Goal: Information Seeking & Learning: Check status

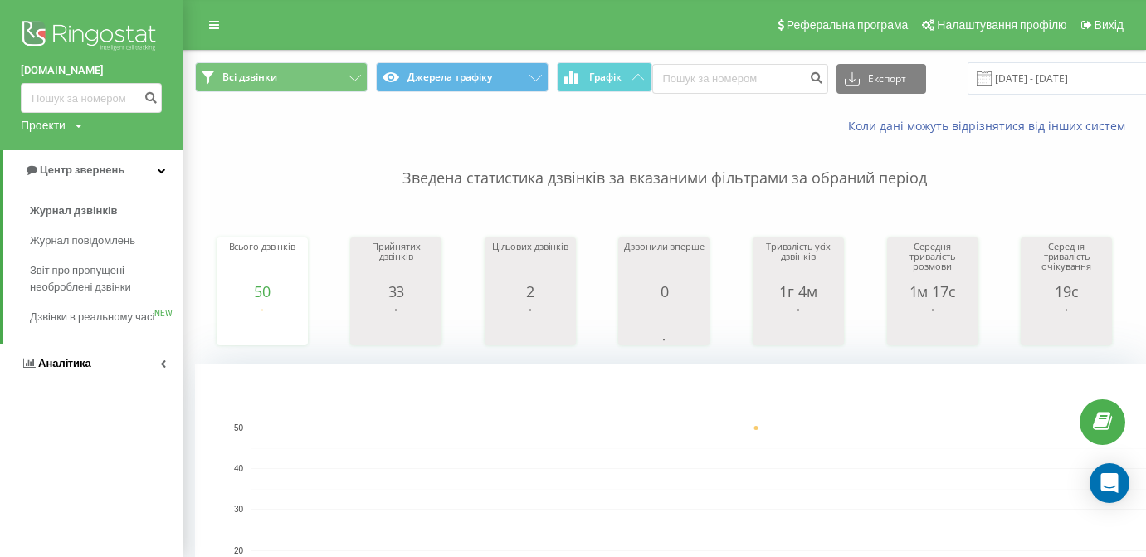
click at [84, 369] on span "Аналiтика" at bounding box center [64, 363] width 53 height 12
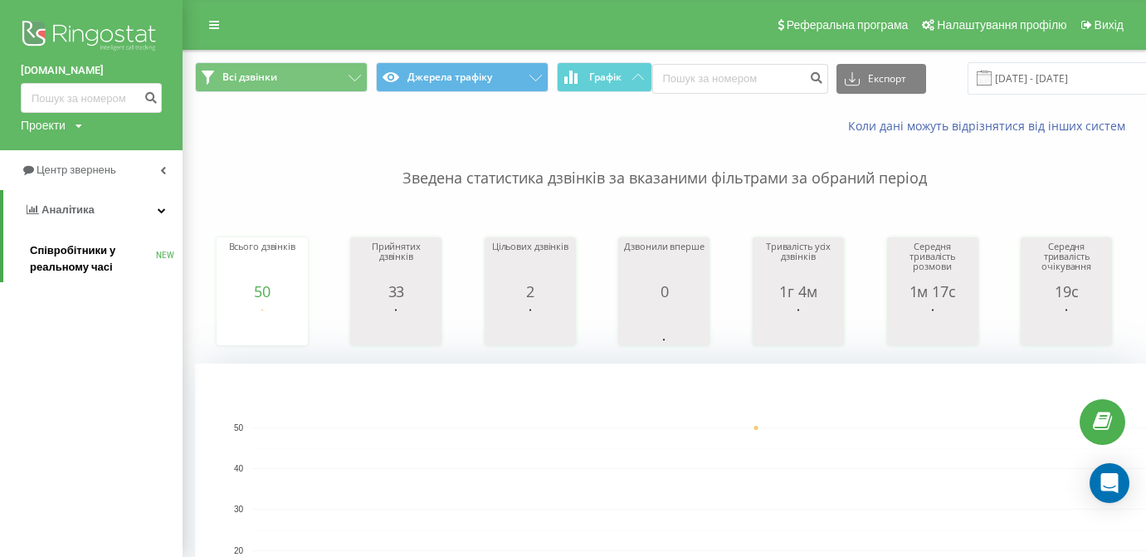
click at [100, 272] on link "Співробітники у реальному часі NEW" at bounding box center [106, 259] width 153 height 46
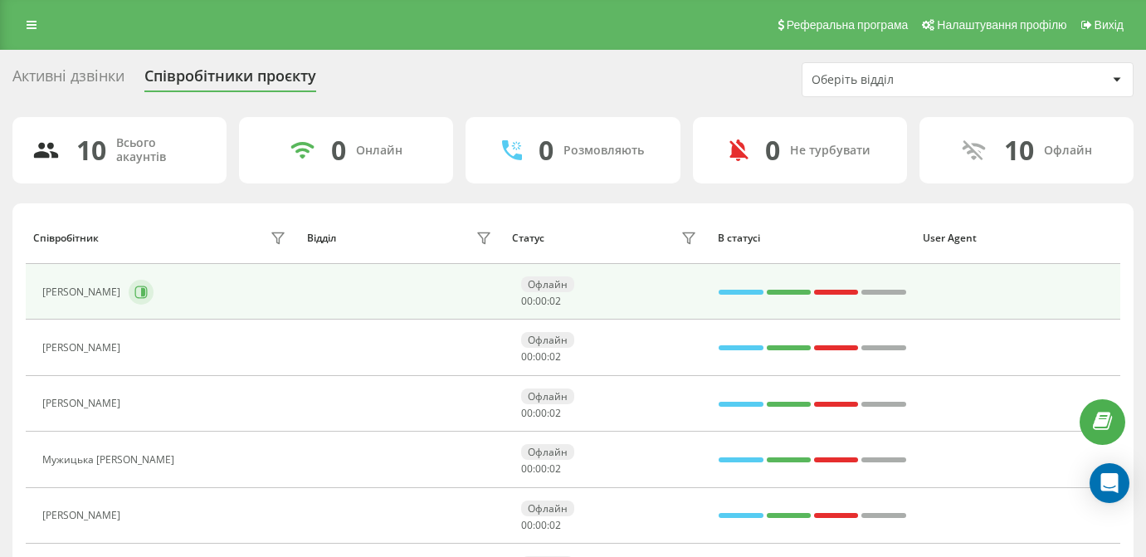
click at [154, 304] on button at bounding box center [141, 292] width 25 height 25
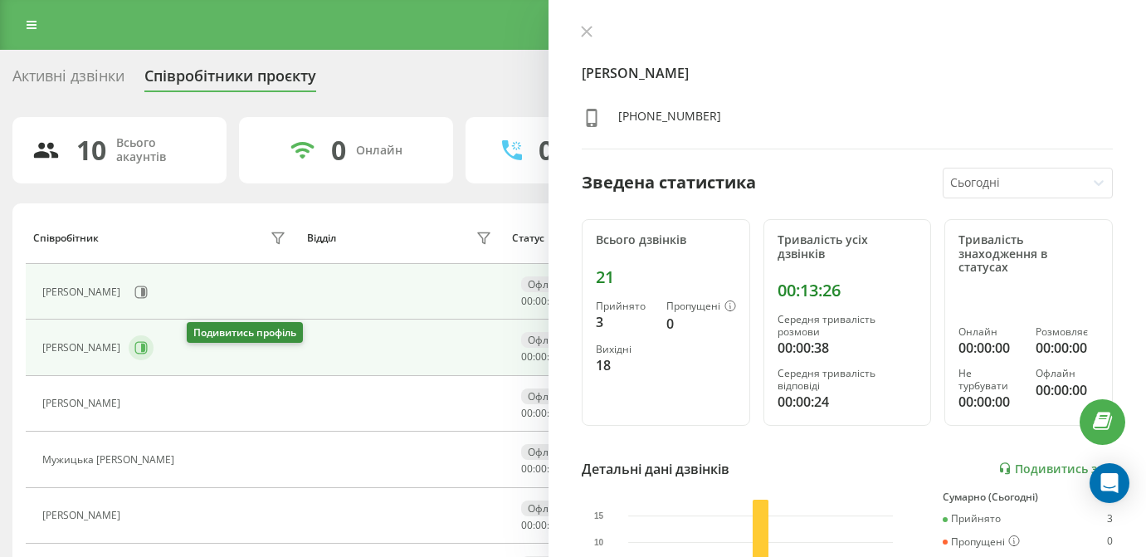
click at [148, 354] on icon at bounding box center [140, 347] width 13 height 13
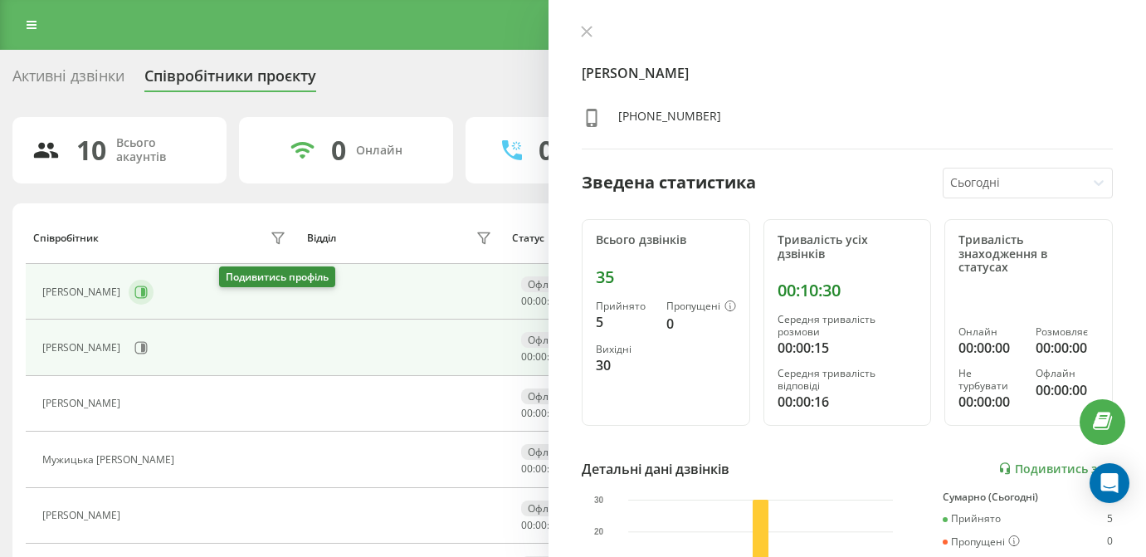
click at [154, 305] on button at bounding box center [141, 292] width 25 height 25
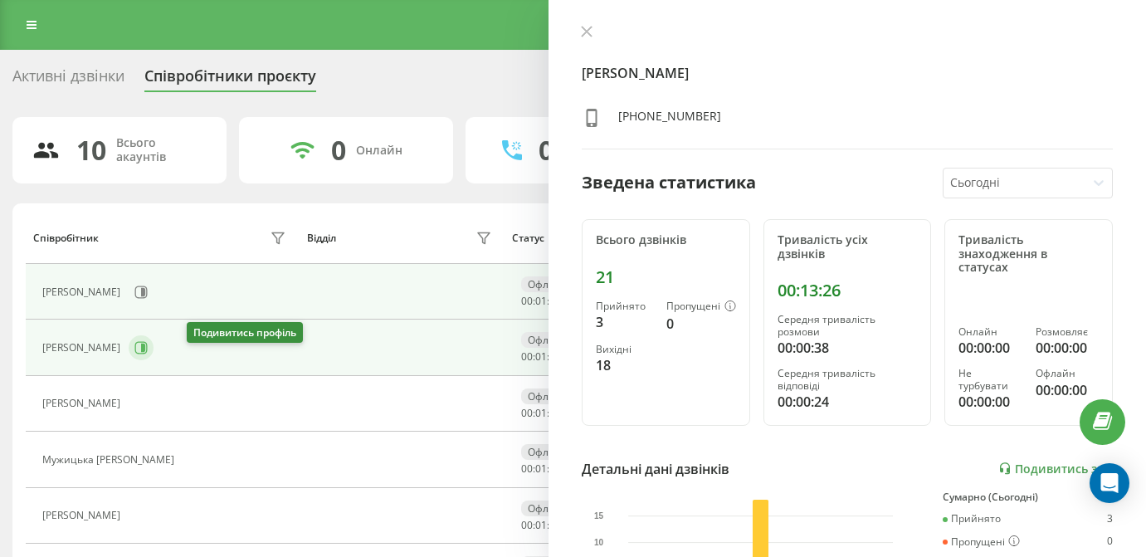
click at [145, 352] on icon at bounding box center [143, 348] width 4 height 8
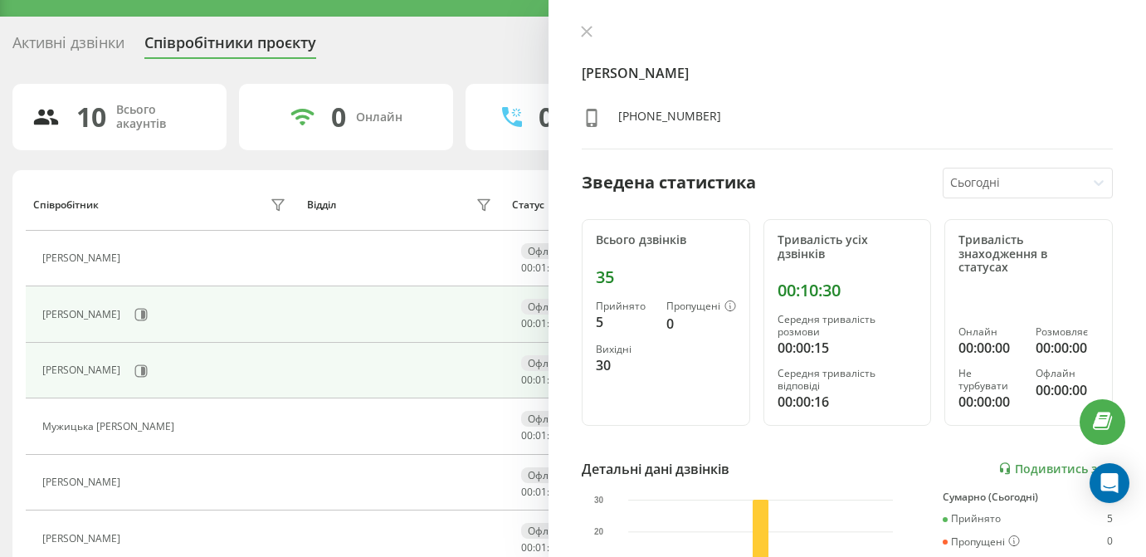
scroll to position [33, 0]
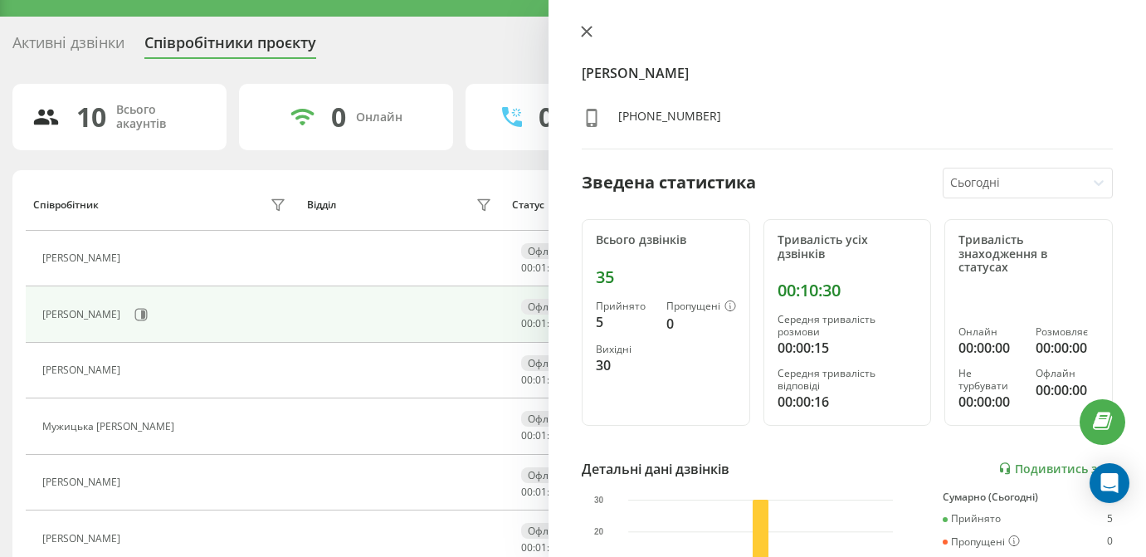
click at [588, 27] on icon at bounding box center [587, 32] width 12 height 12
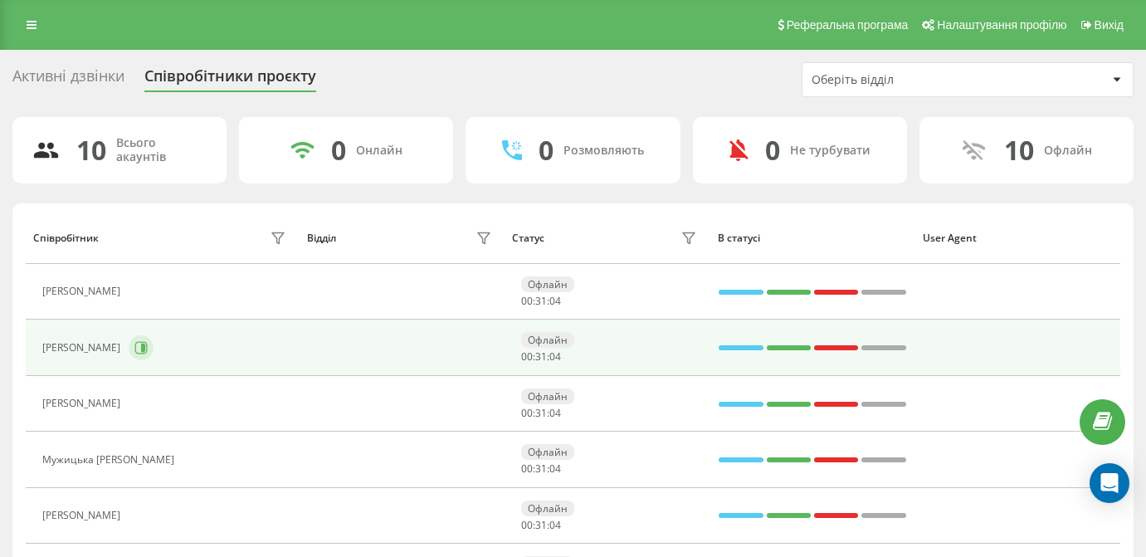
click at [148, 354] on icon at bounding box center [140, 347] width 13 height 13
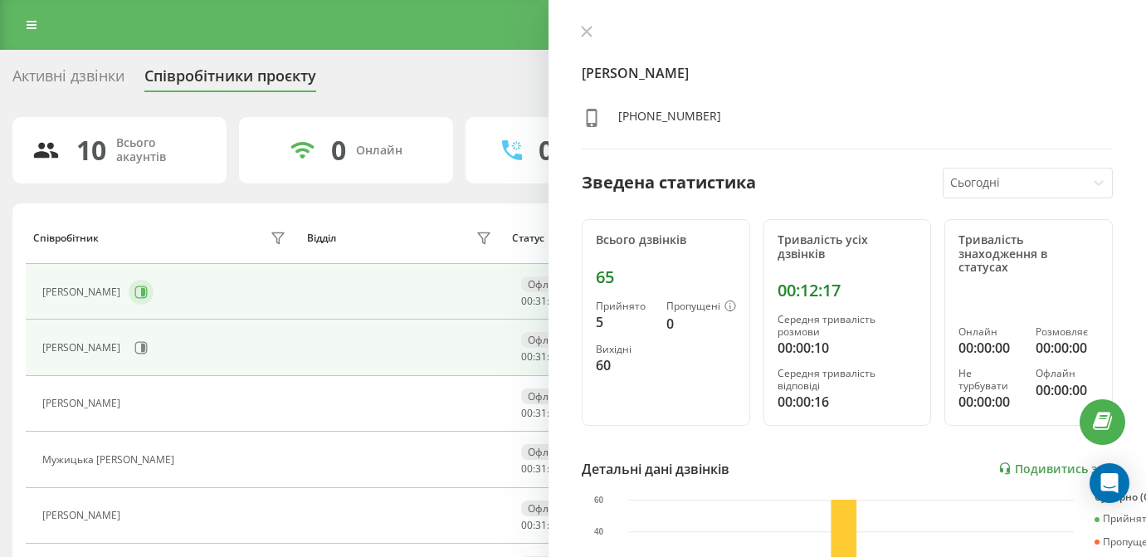
click at [154, 305] on button at bounding box center [141, 292] width 25 height 25
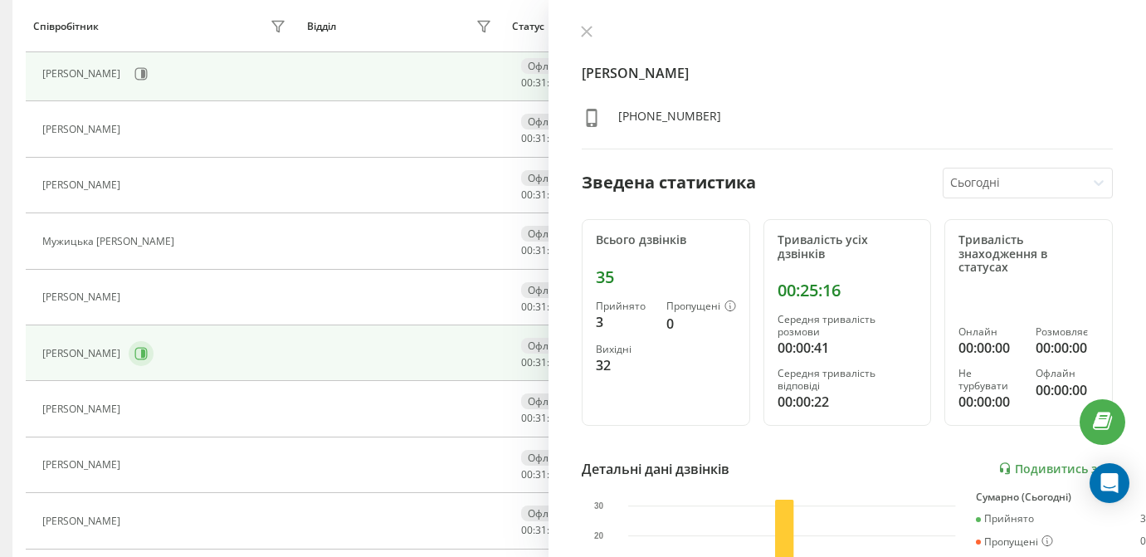
scroll to position [231, 0]
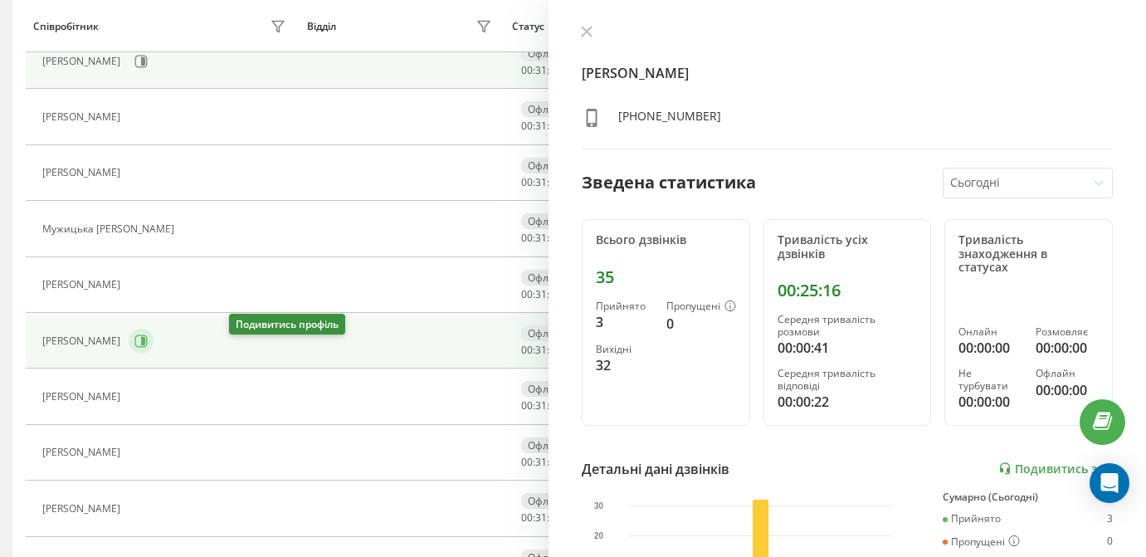
click at [148, 348] on icon at bounding box center [140, 340] width 13 height 13
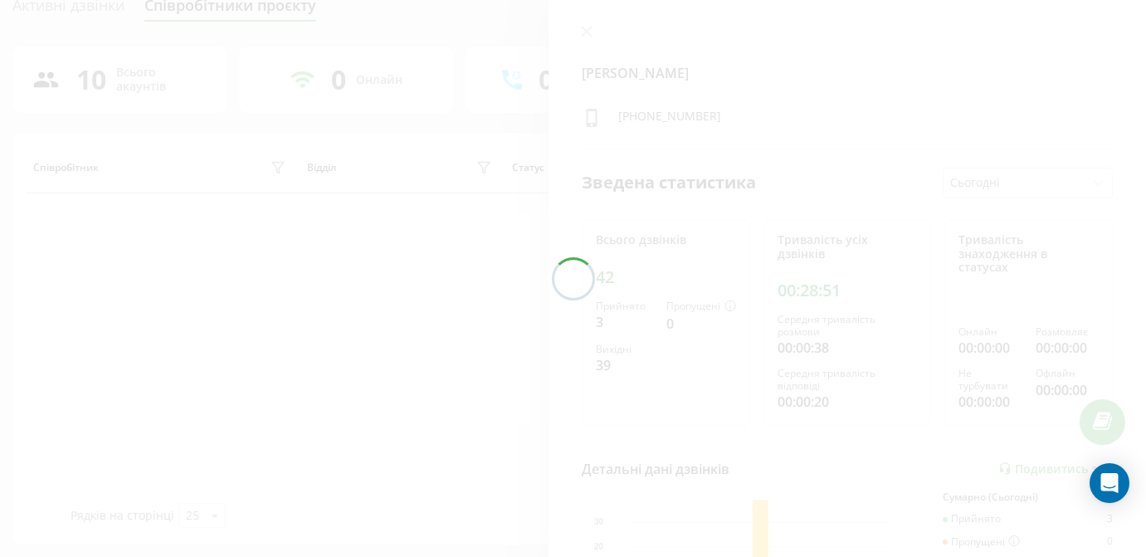
scroll to position [85, 0]
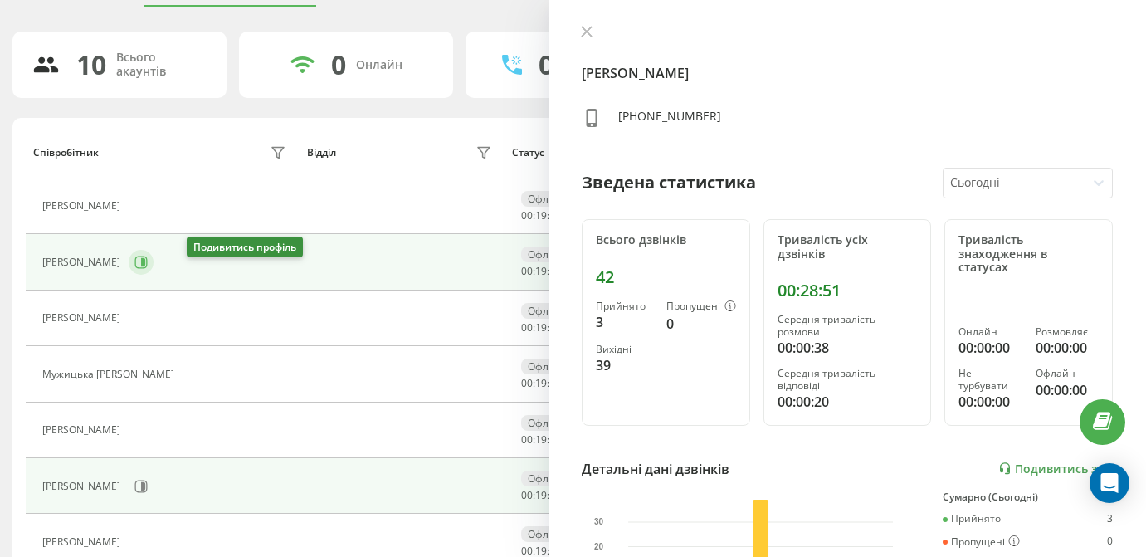
click at [154, 275] on button at bounding box center [141, 262] width 25 height 25
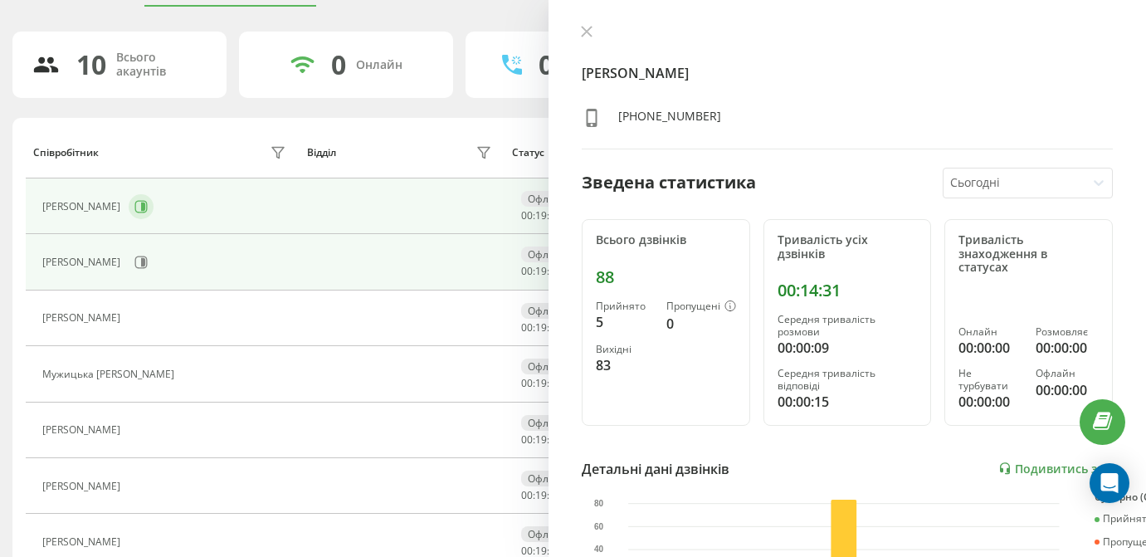
click at [154, 219] on button at bounding box center [141, 206] width 25 height 25
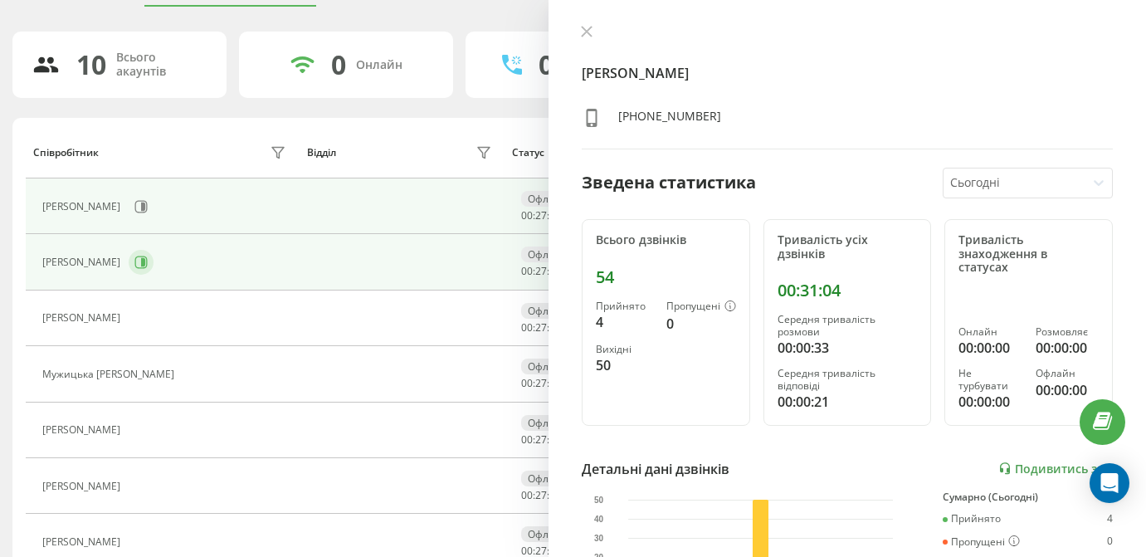
click at [148, 269] on icon at bounding box center [140, 262] width 13 height 13
click at [145, 211] on icon at bounding box center [143, 206] width 4 height 8
click at [154, 275] on button at bounding box center [141, 262] width 25 height 25
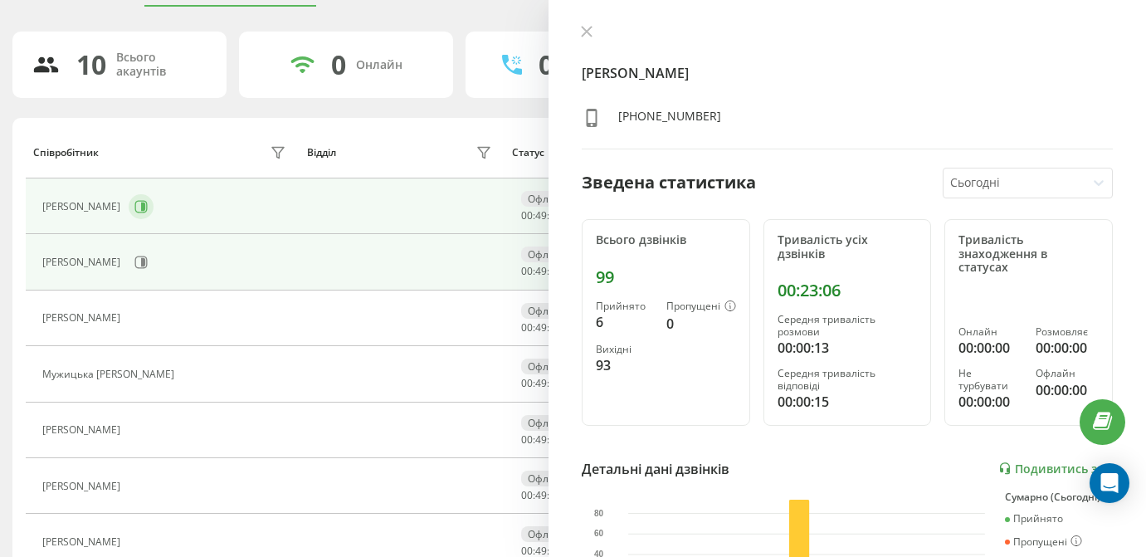
click at [148, 212] on icon at bounding box center [141, 206] width 12 height 12
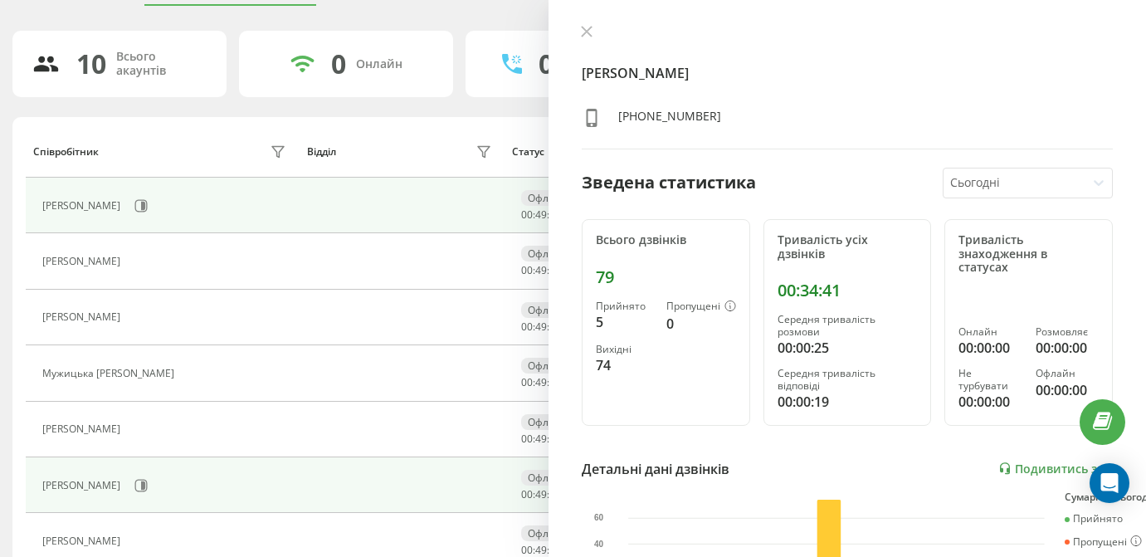
scroll to position [136, 0]
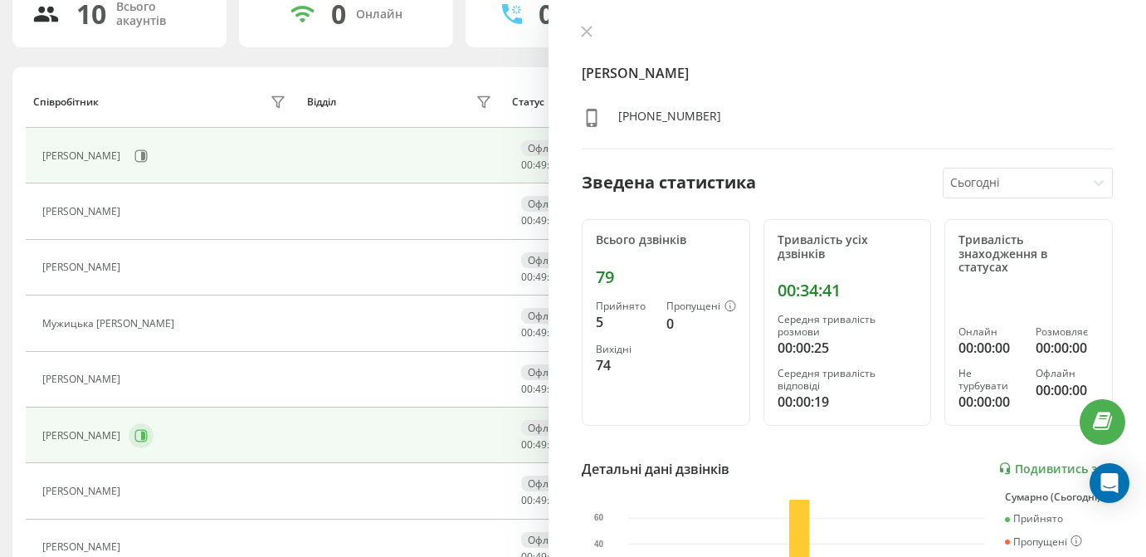
click at [148, 442] on icon at bounding box center [140, 435] width 13 height 13
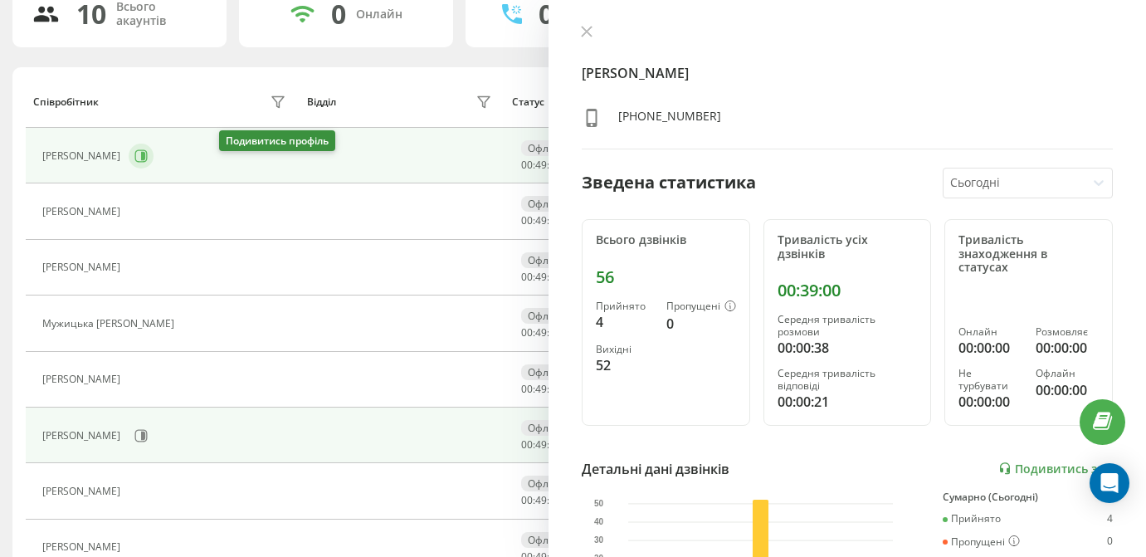
click at [148, 163] on icon at bounding box center [140, 155] width 13 height 13
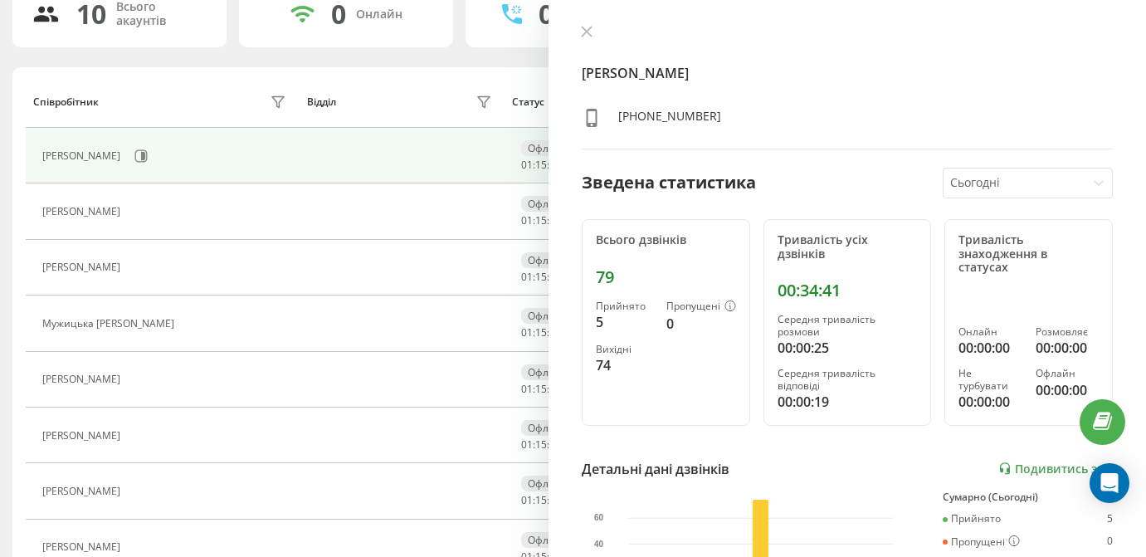
click at [594, 13] on div "Ясинський Володимир Вікторович +380507773074 Зведена статистика Сьогодні Всього…" at bounding box center [847, 278] width 597 height 557
click at [589, 35] on icon at bounding box center [587, 32] width 10 height 10
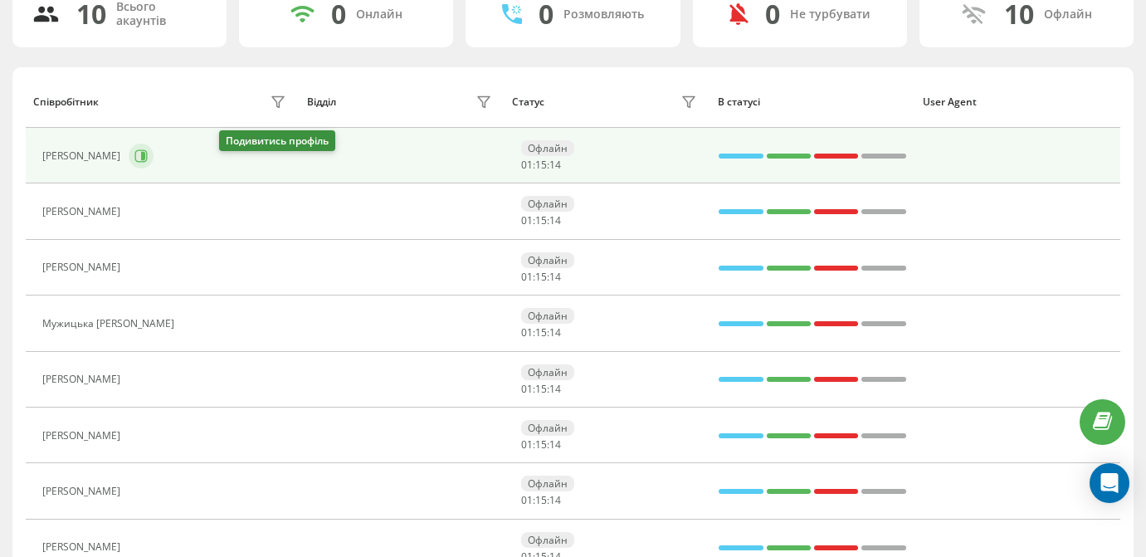
click at [154, 168] on button at bounding box center [141, 156] width 25 height 25
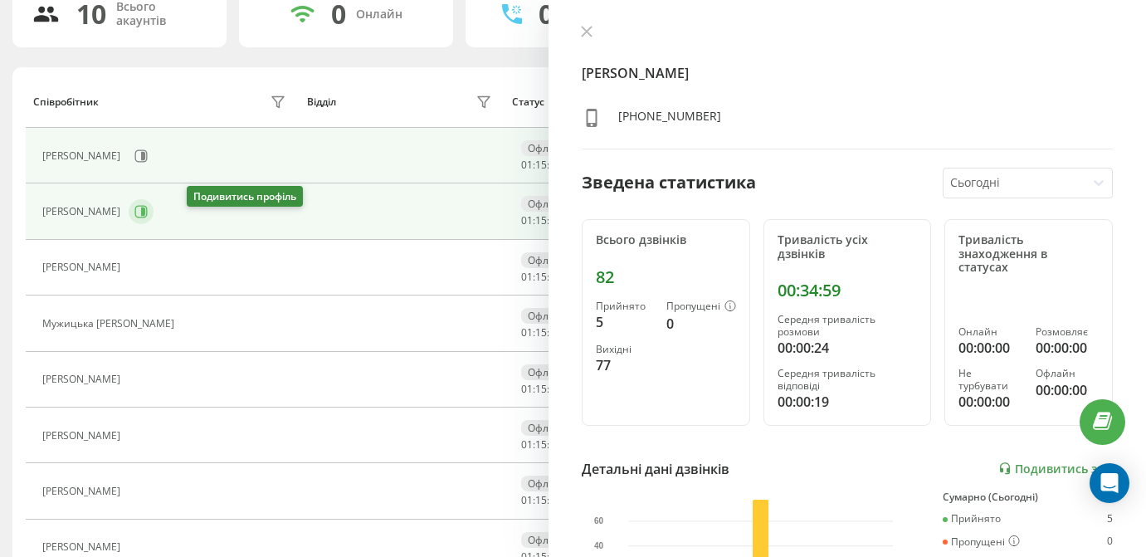
click at [148, 218] on icon at bounding box center [140, 211] width 13 height 13
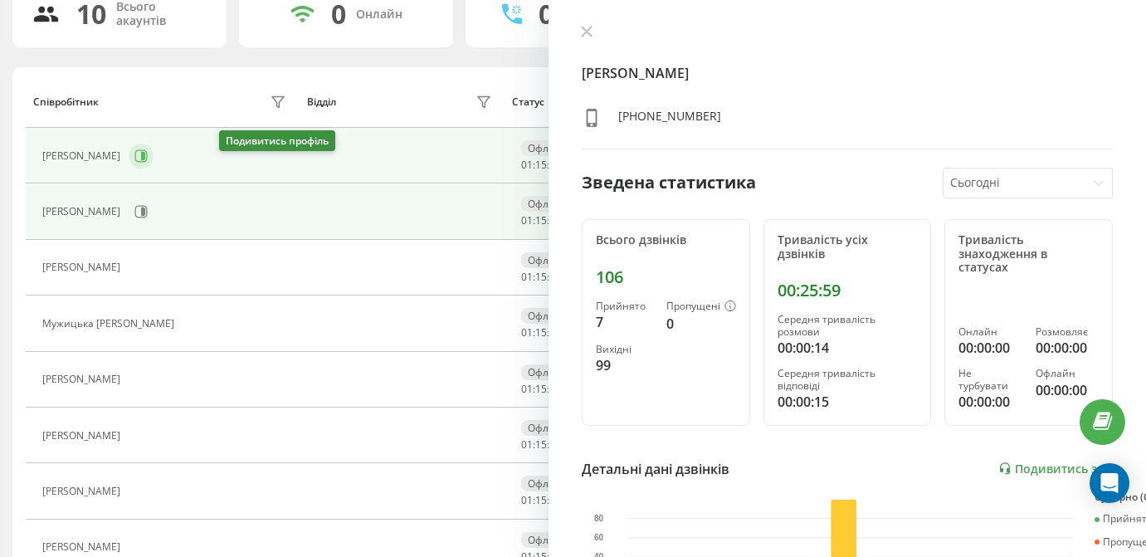
click at [148, 162] on icon at bounding box center [141, 155] width 12 height 12
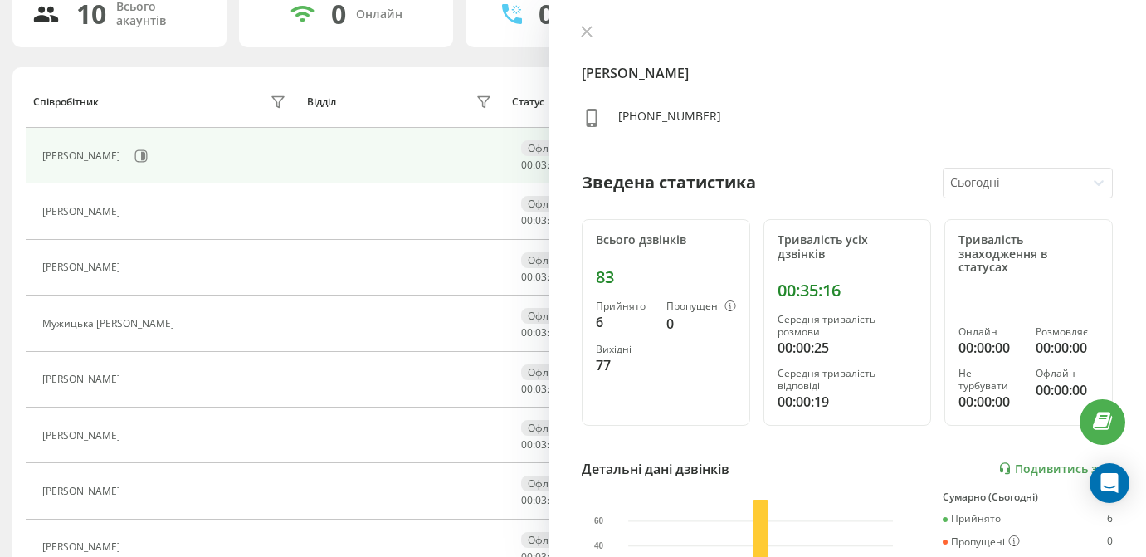
scroll to position [85, 0]
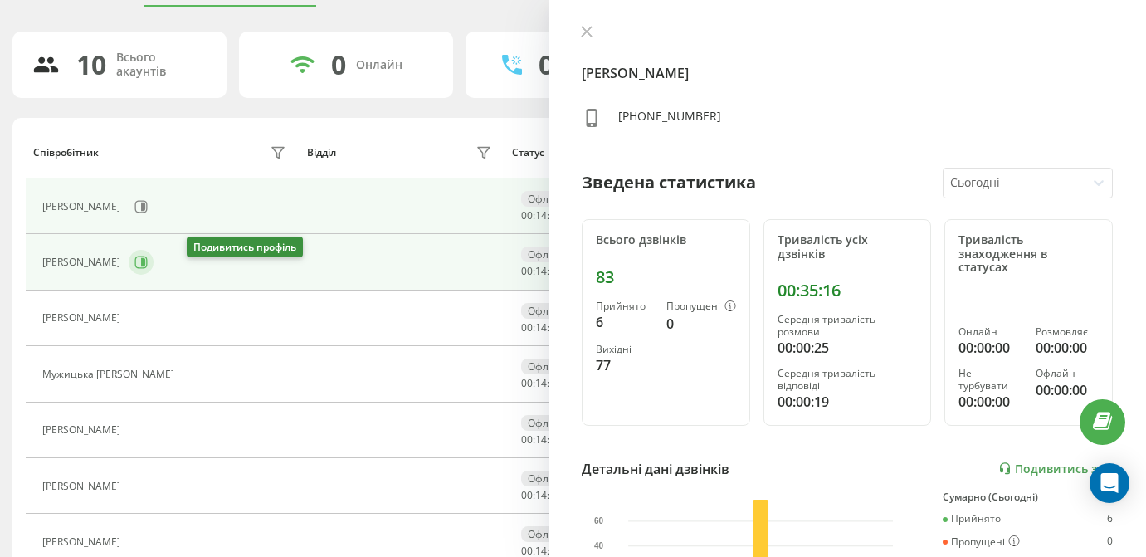
click at [154, 266] on button at bounding box center [141, 262] width 25 height 25
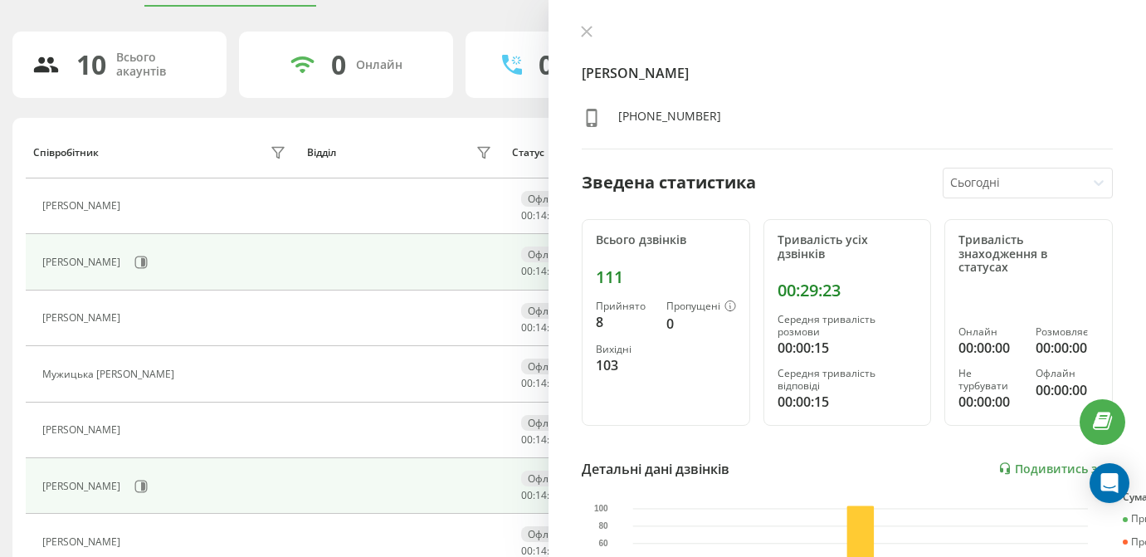
scroll to position [188, 0]
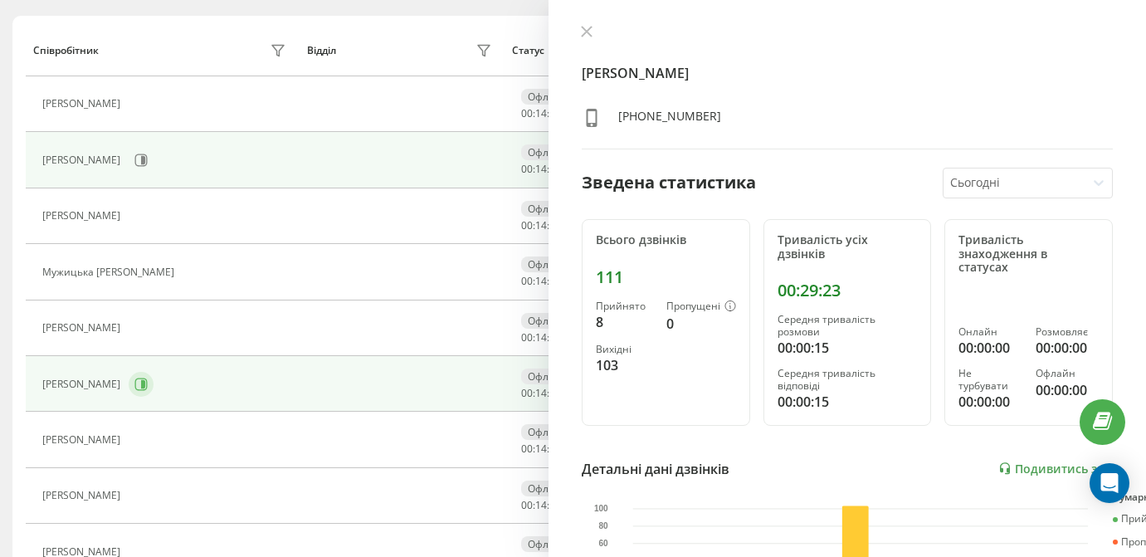
click at [154, 393] on button at bounding box center [141, 384] width 25 height 25
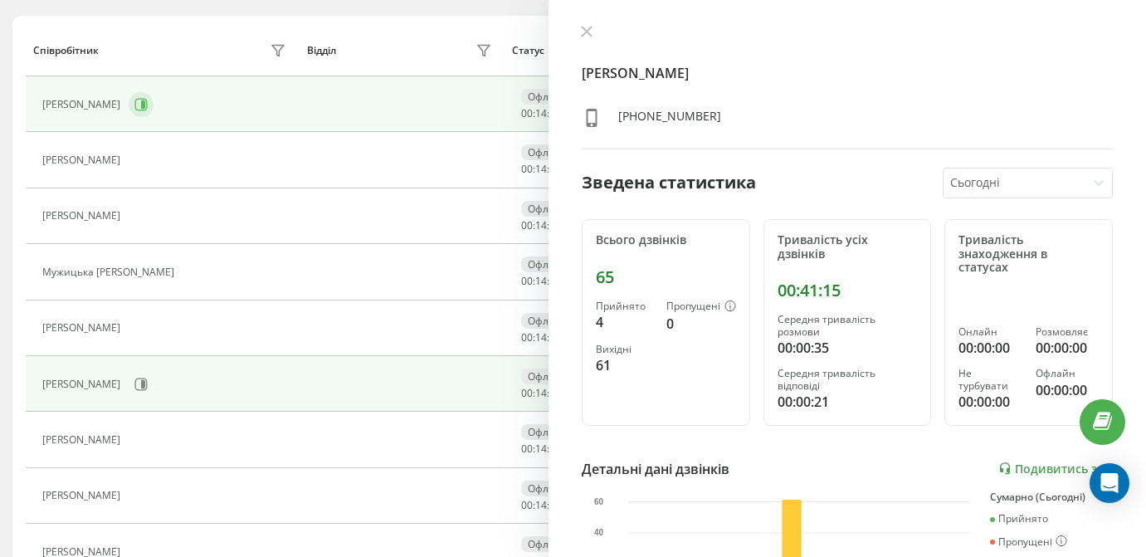
click at [145, 109] on icon at bounding box center [143, 104] width 4 height 8
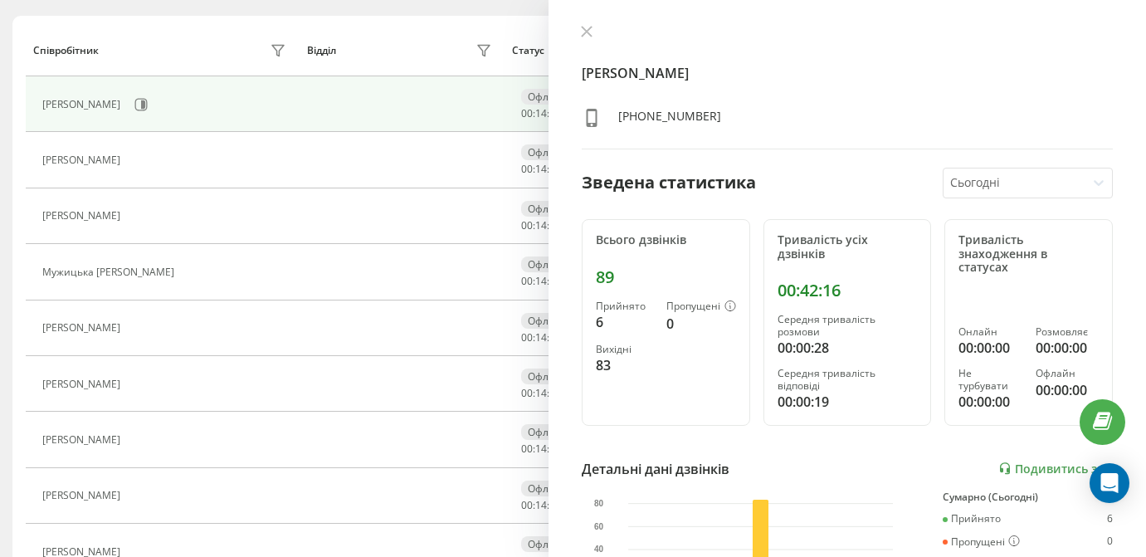
click at [597, 3] on div "Ясинський Володимир Вікторович +380507773074 Зведена статистика Сьогодні Всього…" at bounding box center [847, 278] width 597 height 557
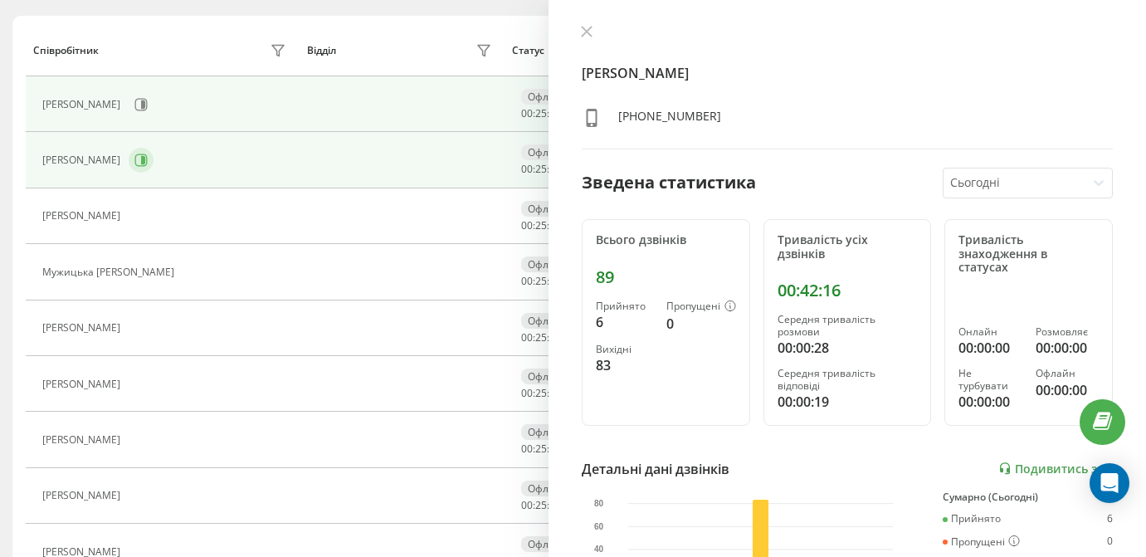
click at [148, 167] on icon at bounding box center [140, 160] width 13 height 13
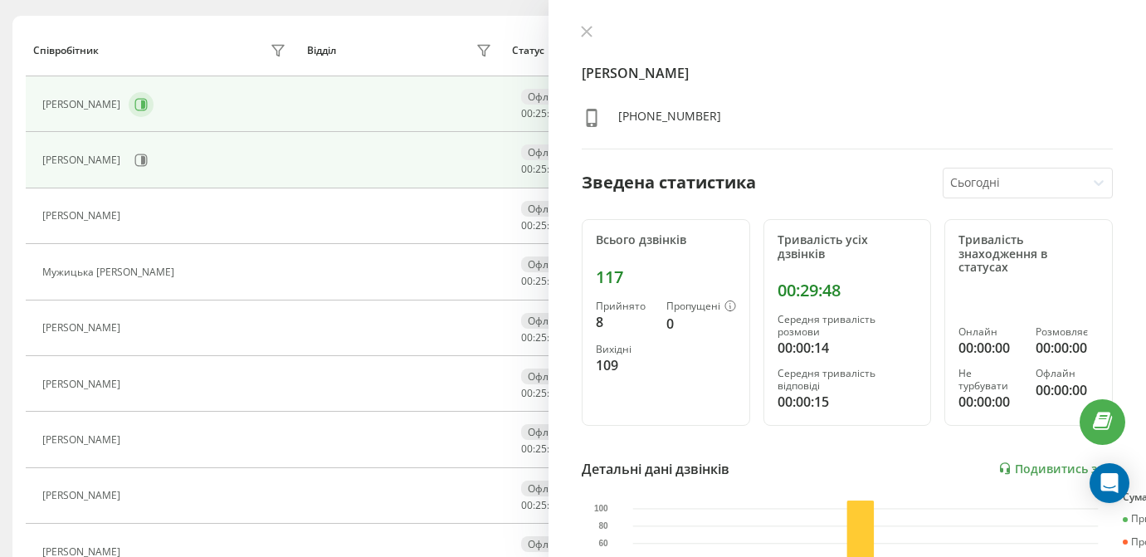
click at [145, 109] on icon at bounding box center [143, 104] width 4 height 8
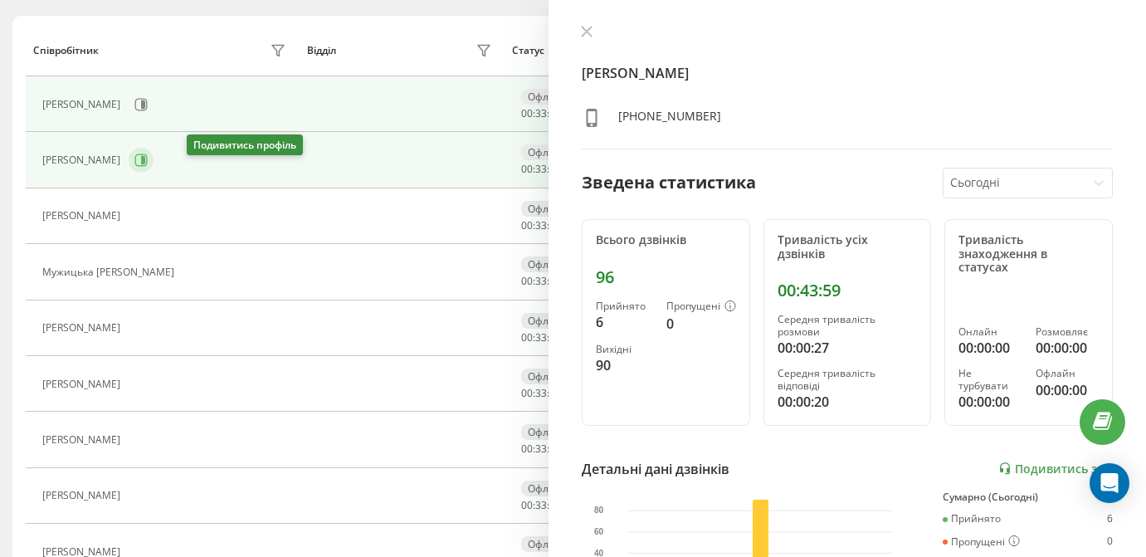
click at [148, 167] on icon at bounding box center [140, 160] width 13 height 13
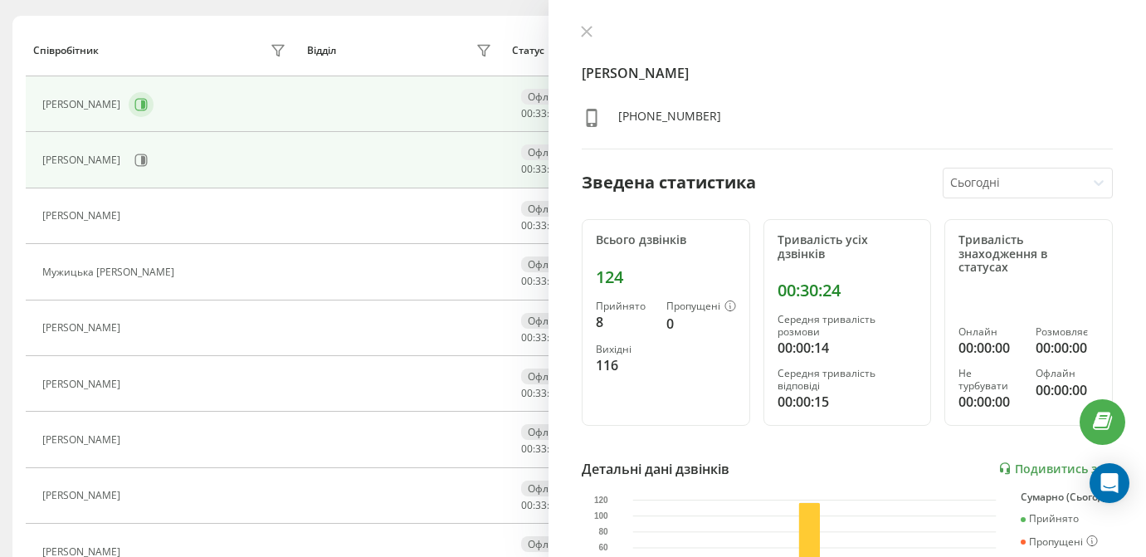
click at [154, 117] on button at bounding box center [141, 104] width 25 height 25
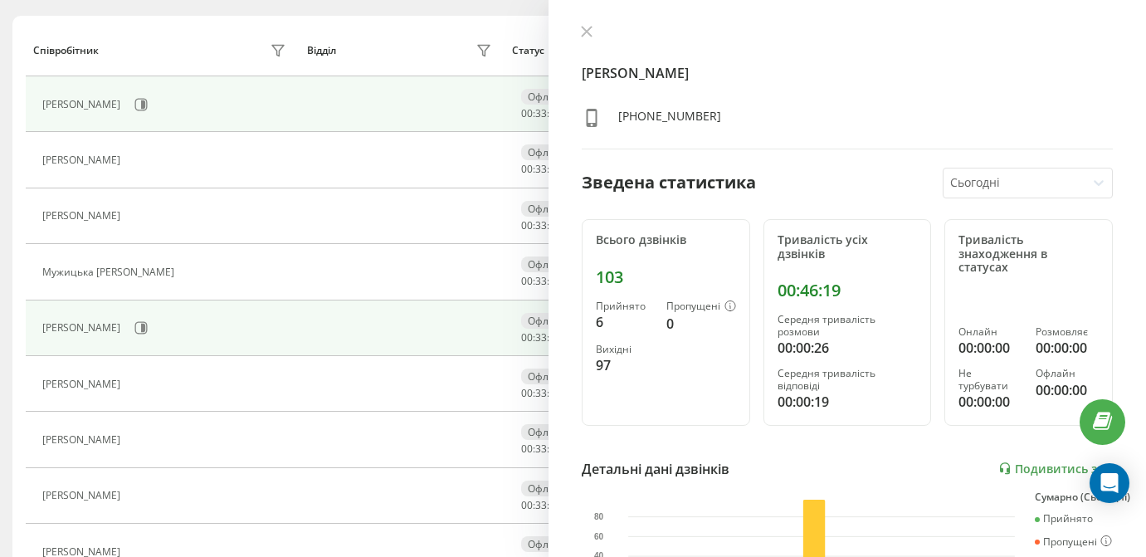
scroll to position [251, 0]
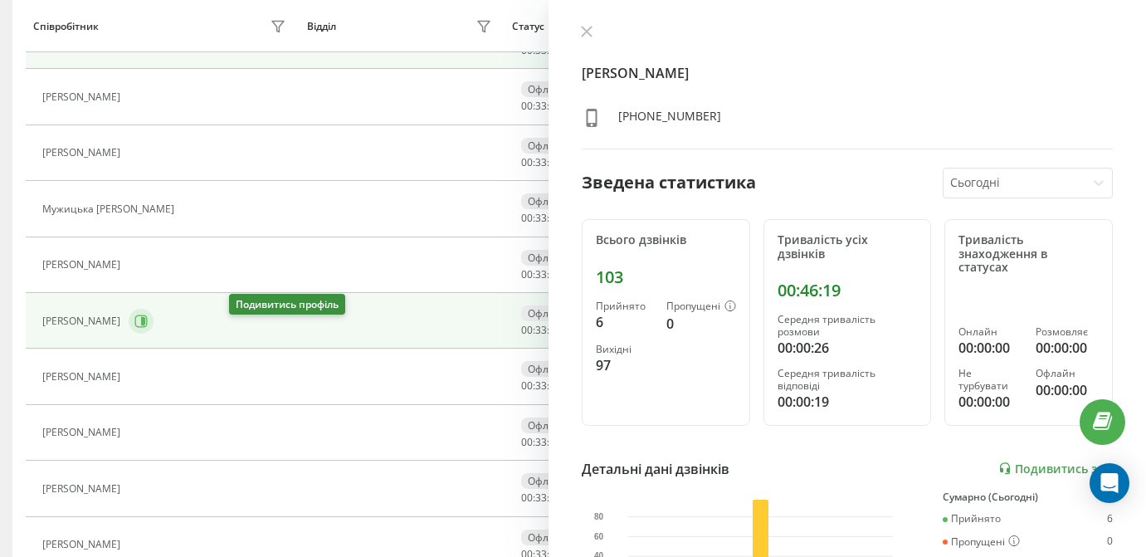
click at [148, 328] on icon at bounding box center [140, 321] width 13 height 13
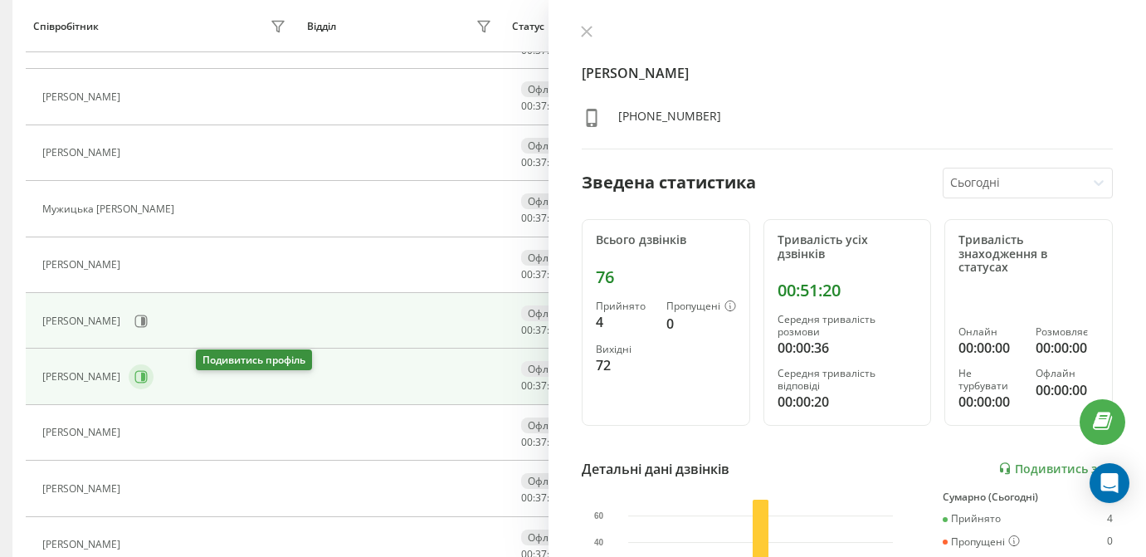
click at [148, 383] on icon at bounding box center [140, 376] width 13 height 13
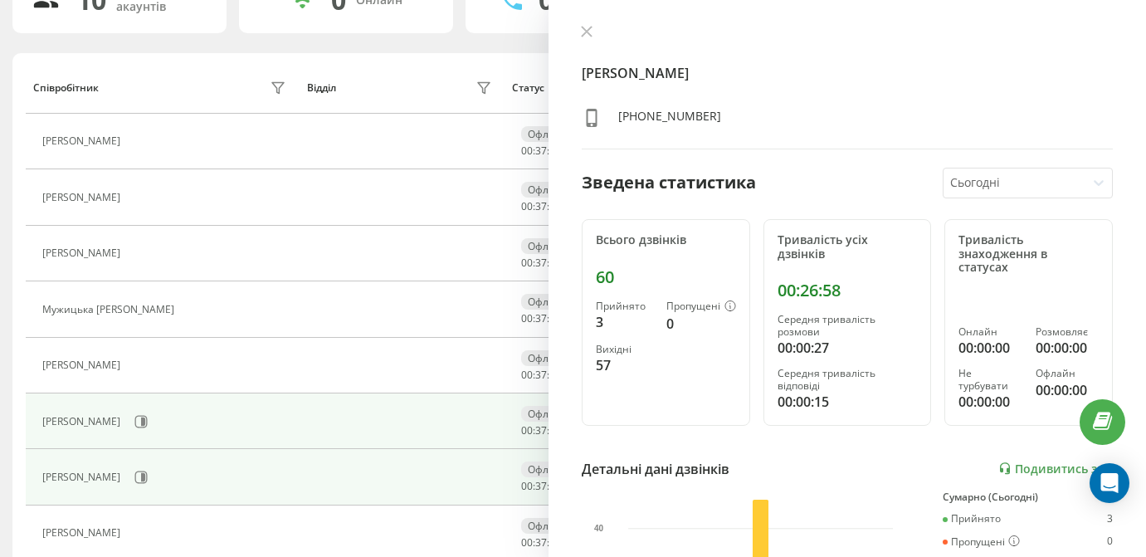
scroll to position [148, 0]
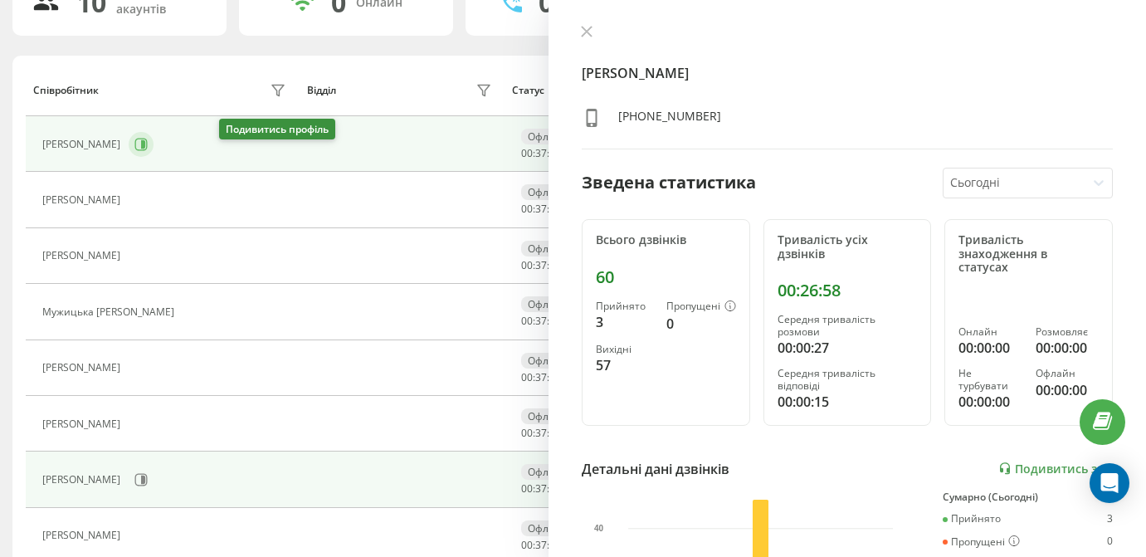
click at [154, 157] on button at bounding box center [141, 144] width 25 height 25
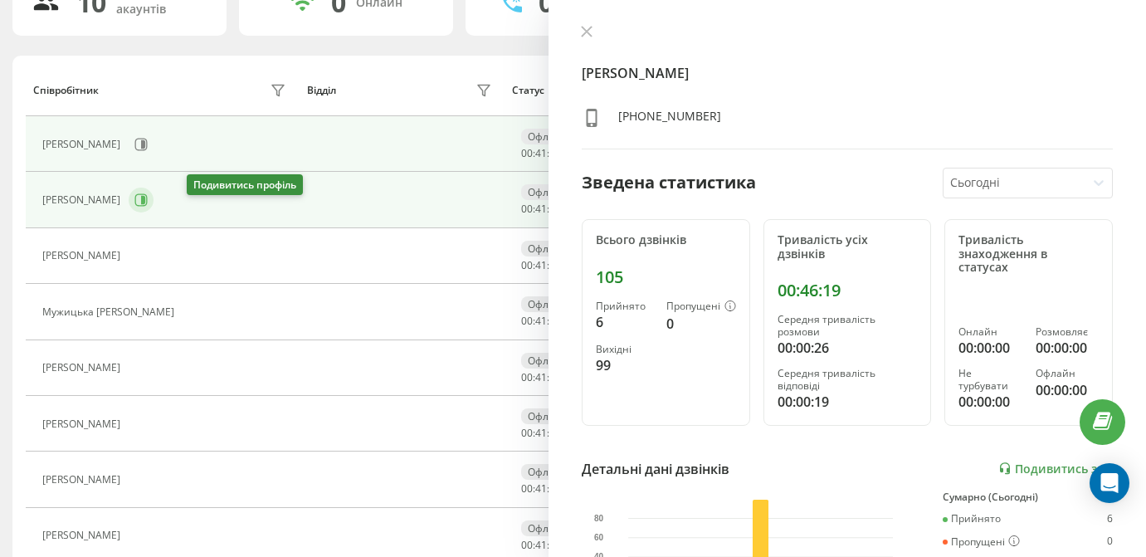
click at [154, 212] on button at bounding box center [141, 200] width 25 height 25
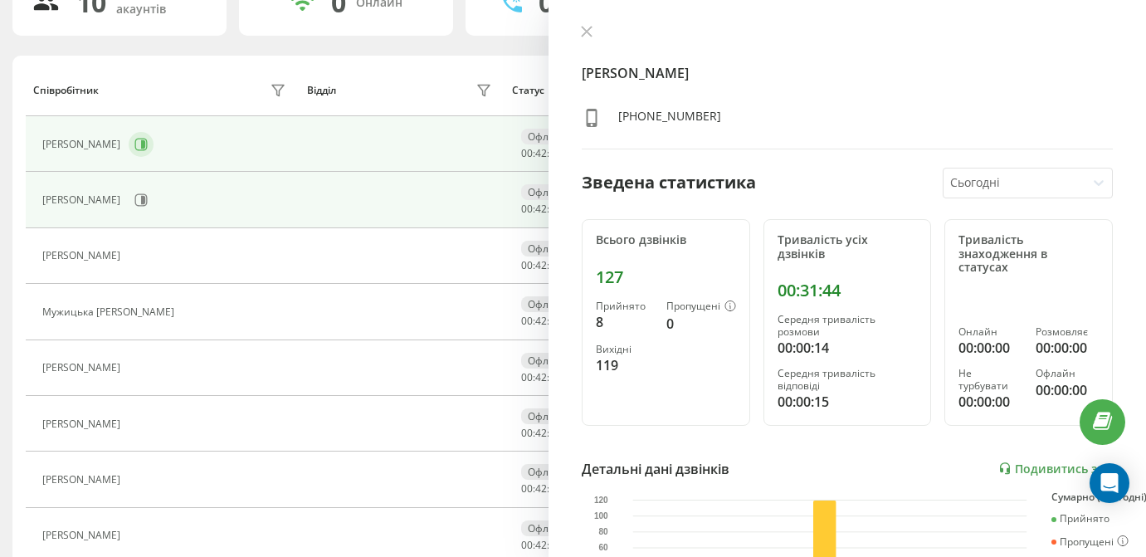
click at [145, 149] on icon at bounding box center [143, 144] width 4 height 8
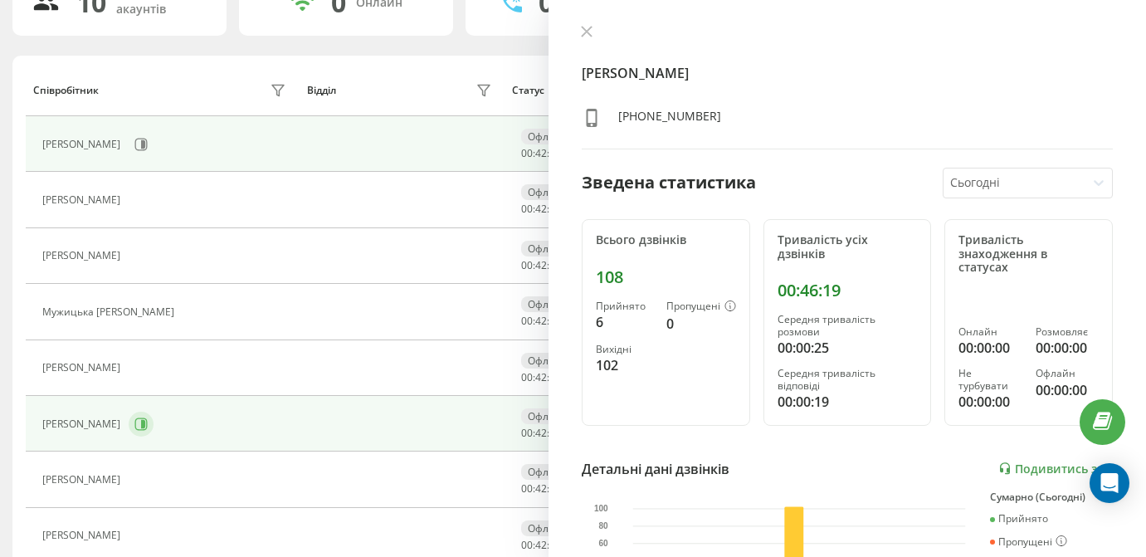
click at [154, 433] on button at bounding box center [141, 424] width 25 height 25
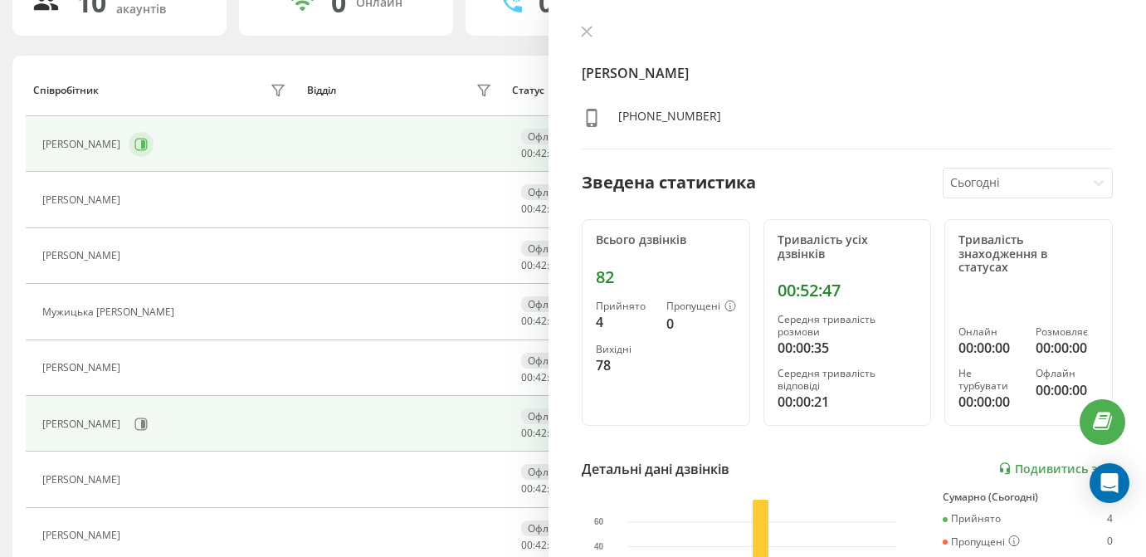
click at [154, 157] on button at bounding box center [141, 144] width 25 height 25
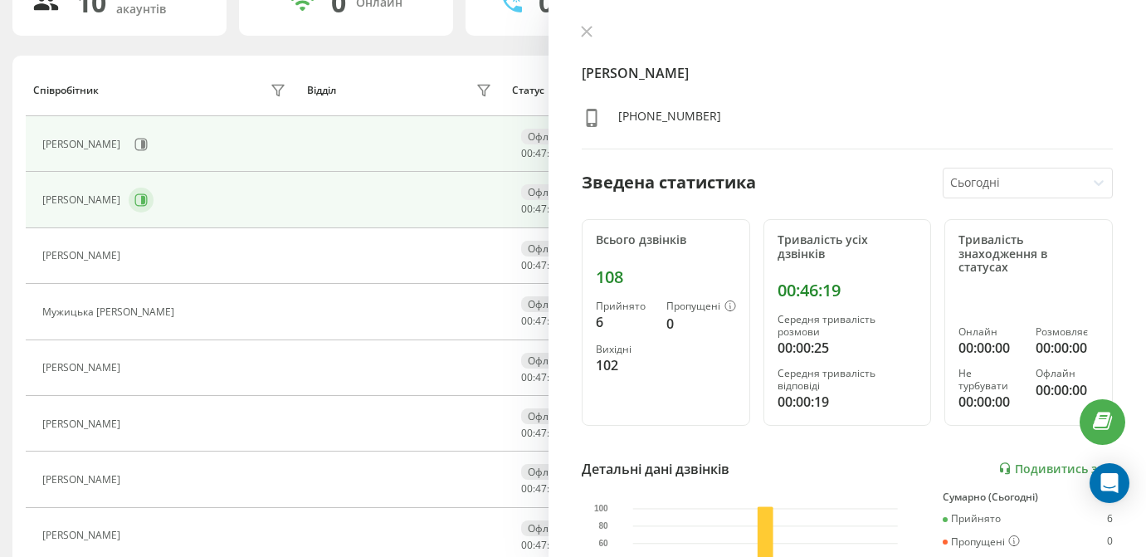
click at [148, 207] on icon at bounding box center [140, 199] width 13 height 13
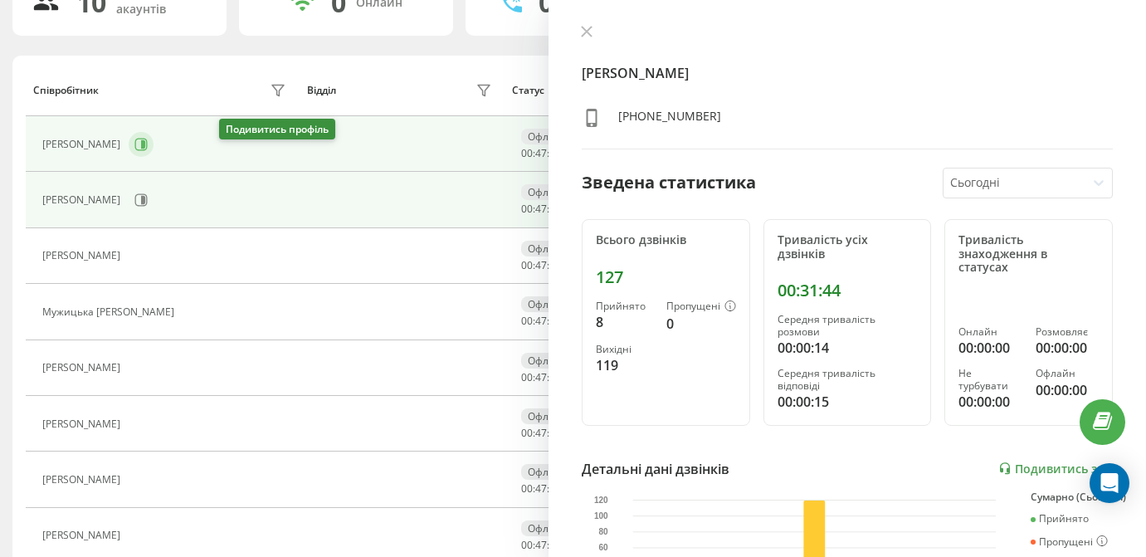
click at [148, 151] on icon at bounding box center [140, 144] width 13 height 13
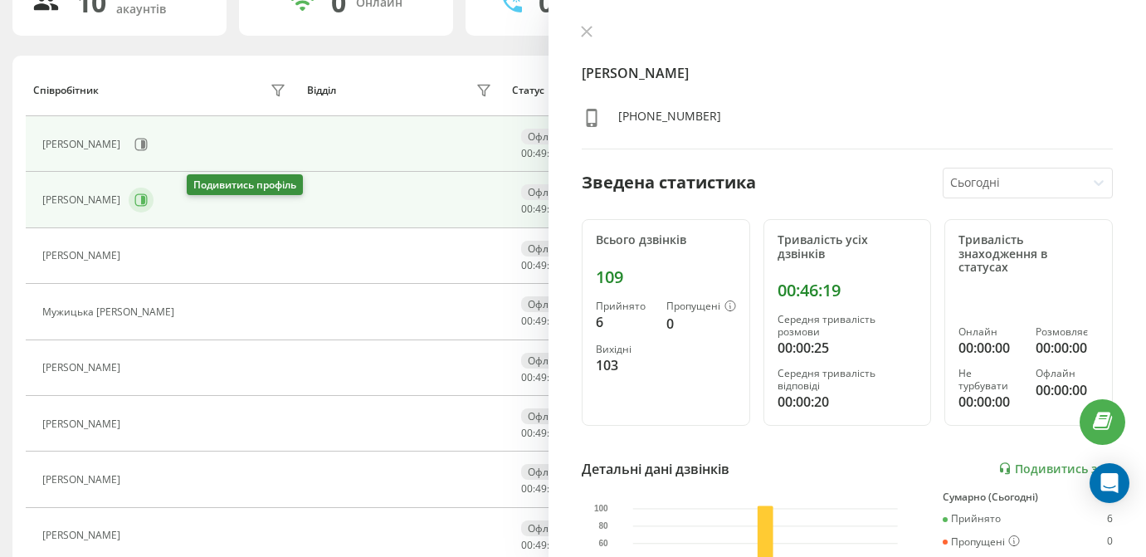
click at [154, 212] on button at bounding box center [141, 200] width 25 height 25
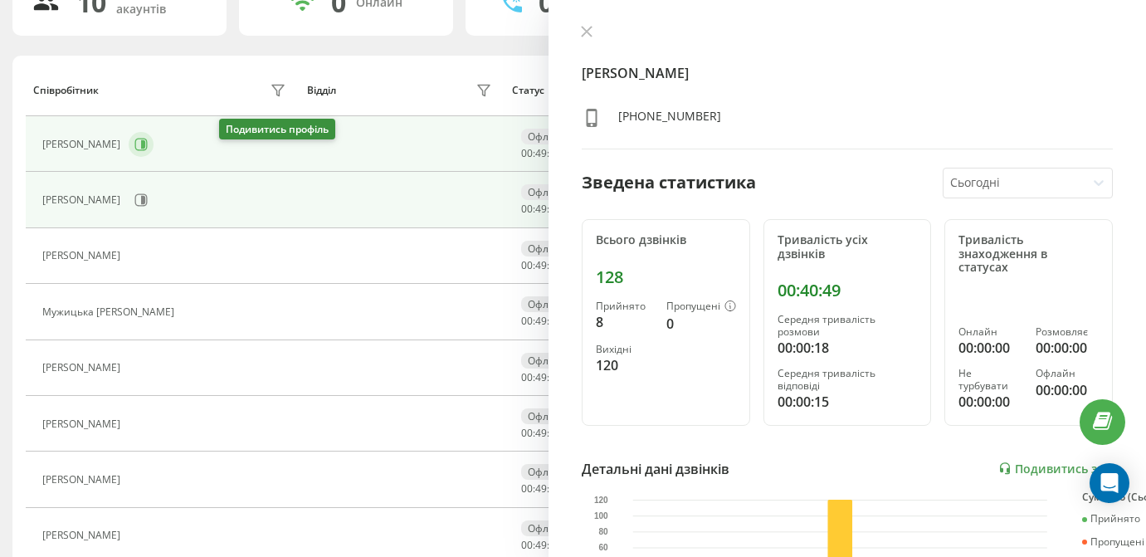
click at [145, 149] on icon at bounding box center [143, 144] width 4 height 8
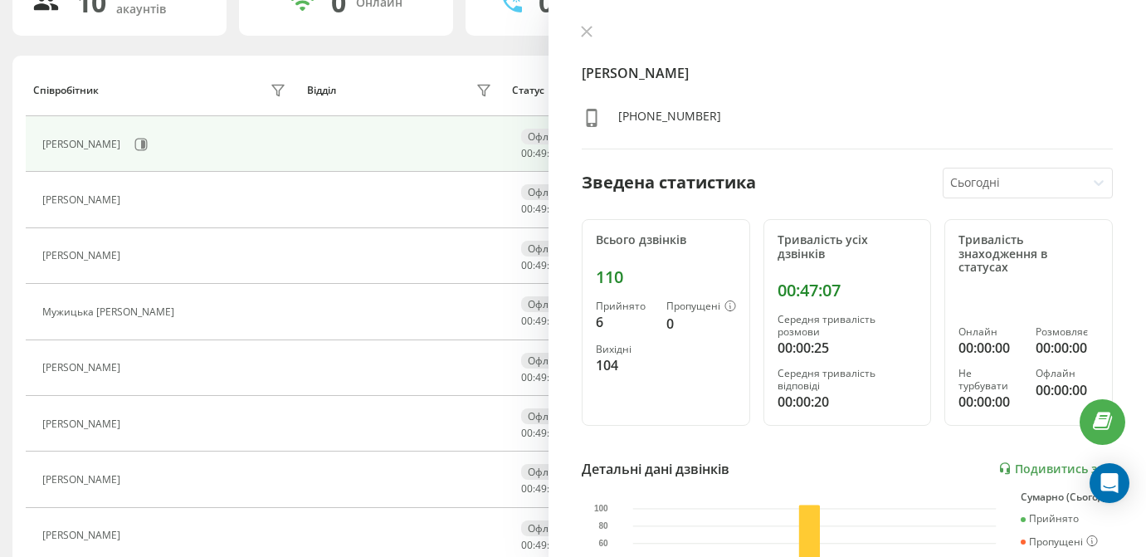
scroll to position [184, 0]
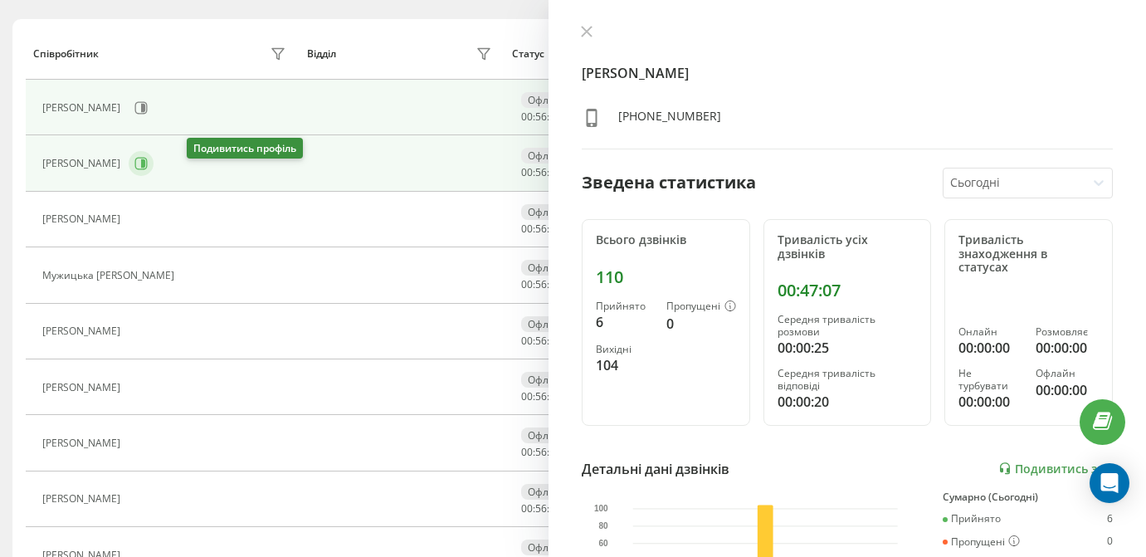
click at [154, 171] on button at bounding box center [141, 163] width 25 height 25
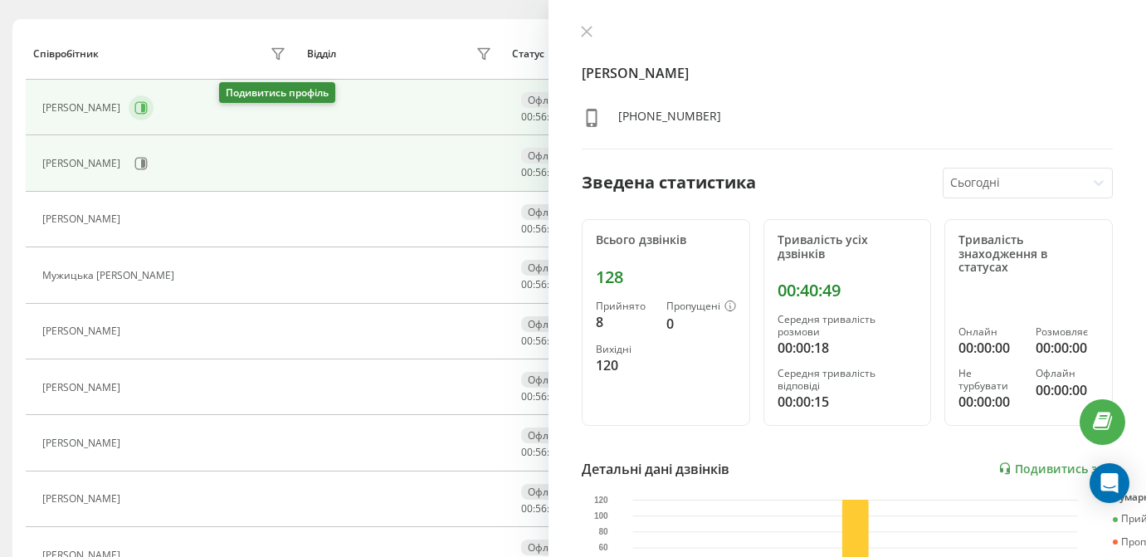
click at [148, 114] on icon at bounding box center [141, 107] width 12 height 12
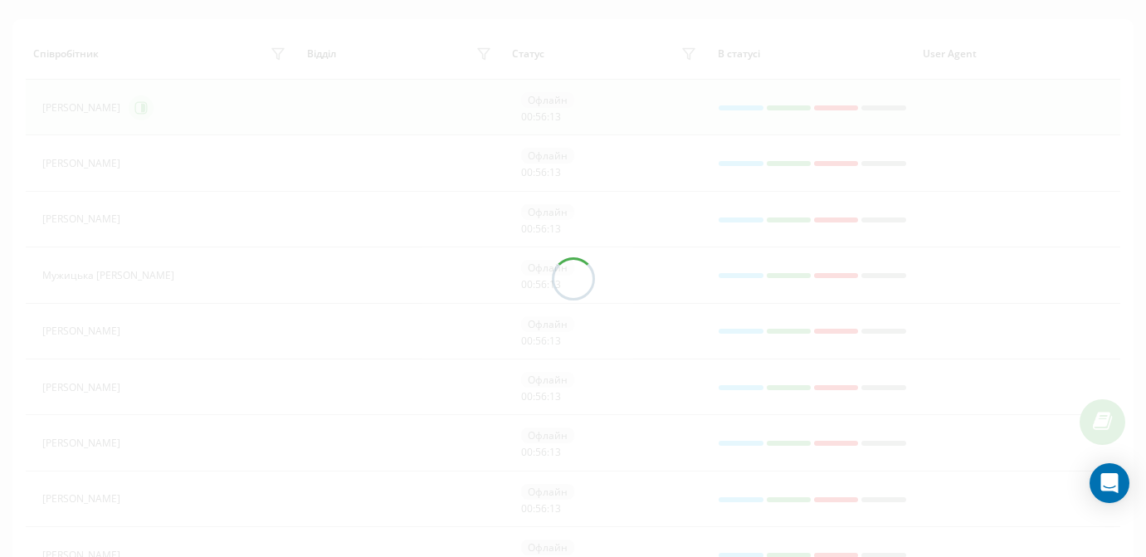
click at [236, 117] on div at bounding box center [573, 278] width 1146 height 557
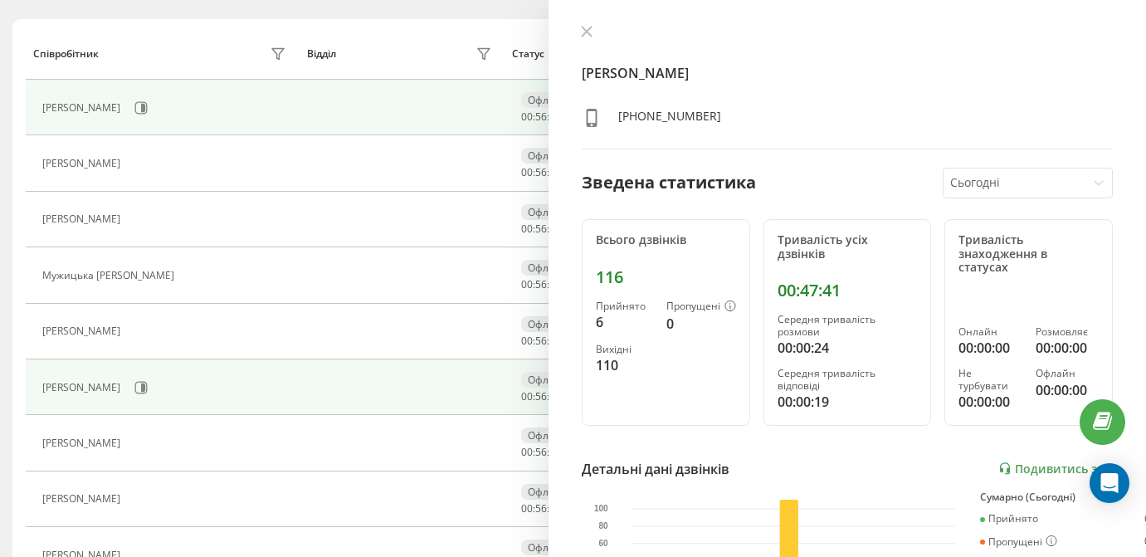
click at [228, 394] on div "Бабенко Олександр Володимирович" at bounding box center [166, 387] width 248 height 28
click at [154, 400] on button at bounding box center [141, 387] width 25 height 25
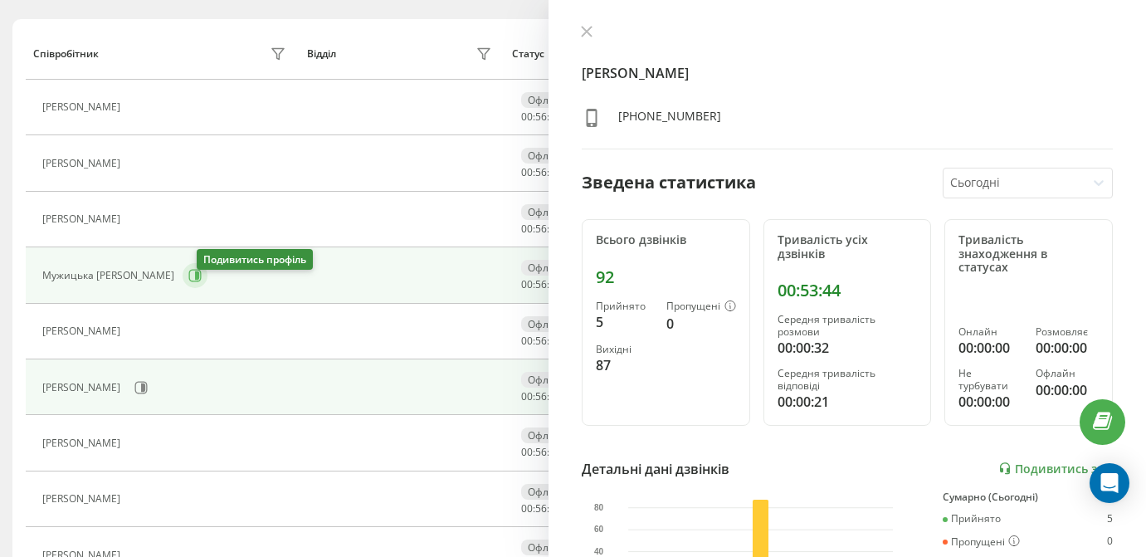
click at [202, 282] on icon at bounding box center [194, 275] width 13 height 13
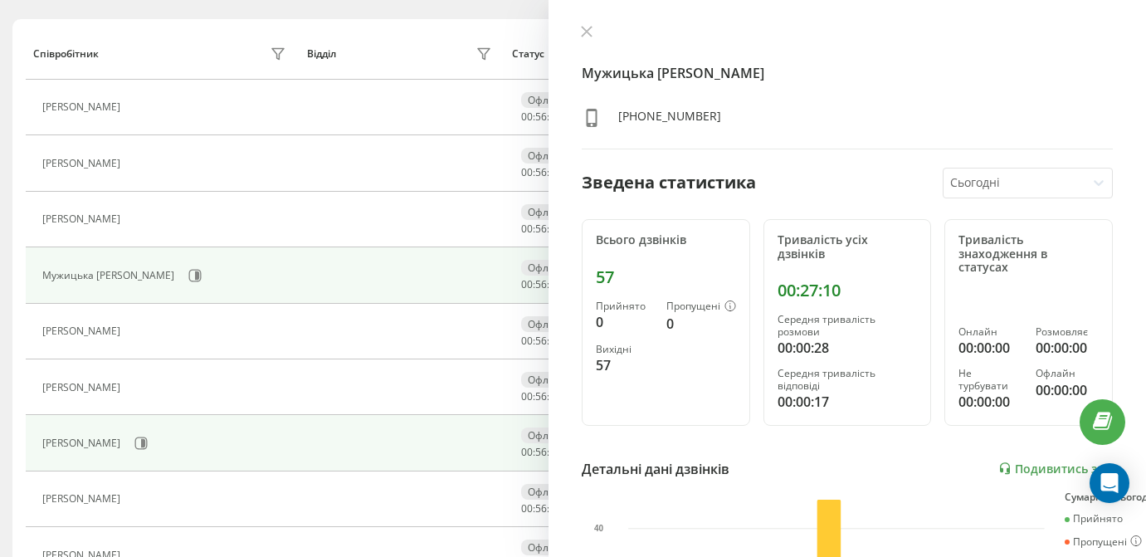
scroll to position [208, 0]
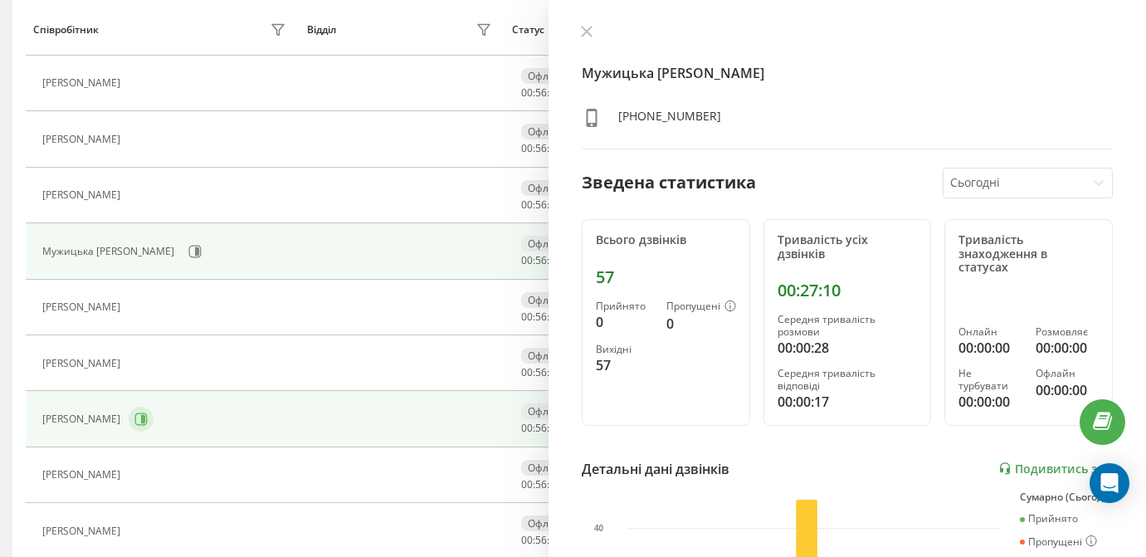
click at [148, 426] on icon at bounding box center [140, 418] width 13 height 13
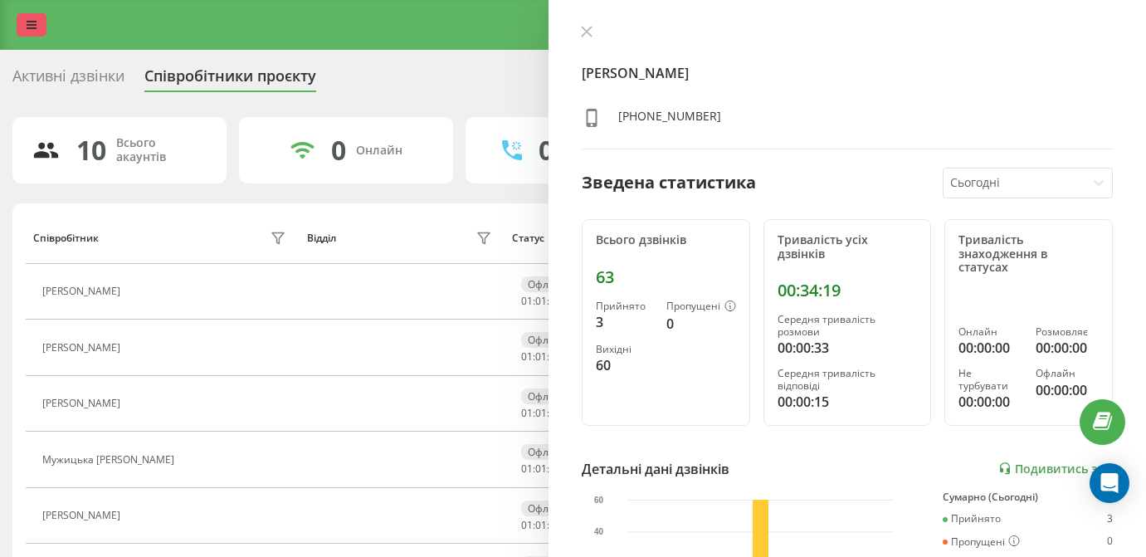
click at [34, 33] on link at bounding box center [32, 24] width 30 height 23
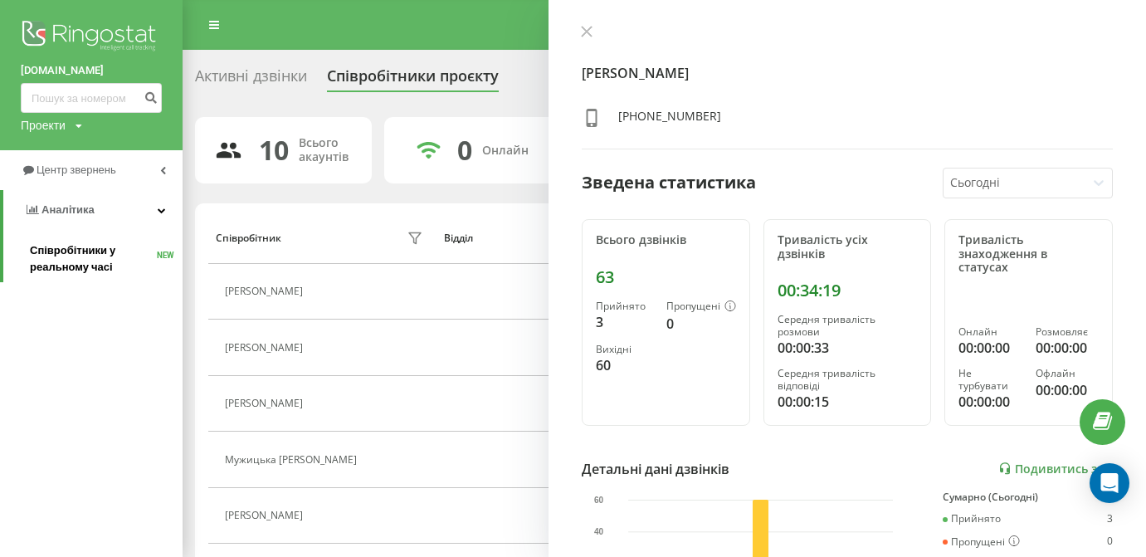
click at [67, 252] on span "Співробітники у реальному часі" at bounding box center [93, 258] width 127 height 33
click at [81, 170] on span "Центр звернень" at bounding box center [79, 169] width 85 height 12
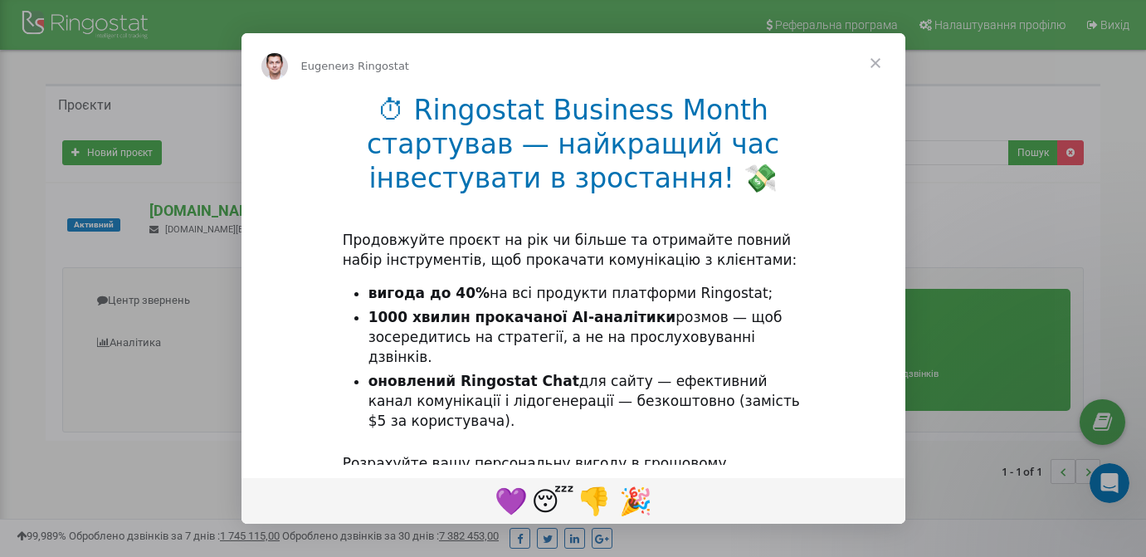
click at [877, 62] on span "Закрыть" at bounding box center [876, 63] width 60 height 60
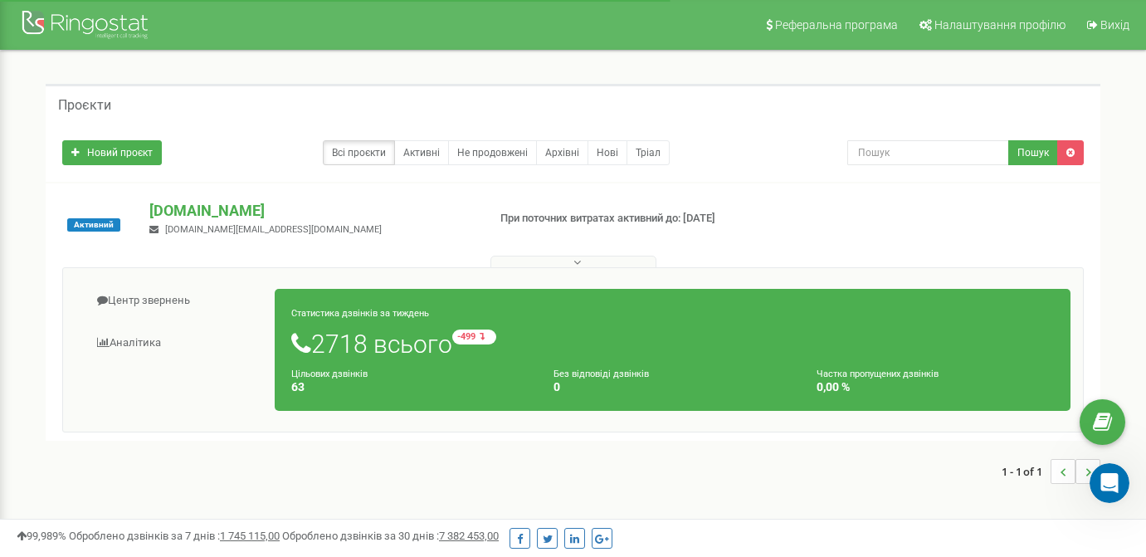
scroll to position [8, 0]
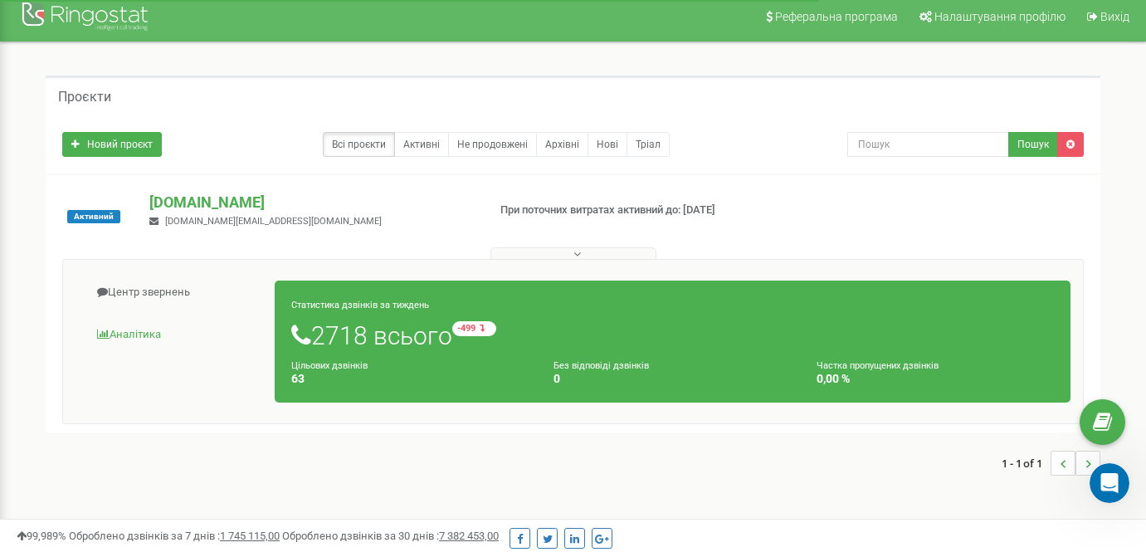
click at [132, 334] on link "Аналiтика" at bounding box center [176, 335] width 200 height 41
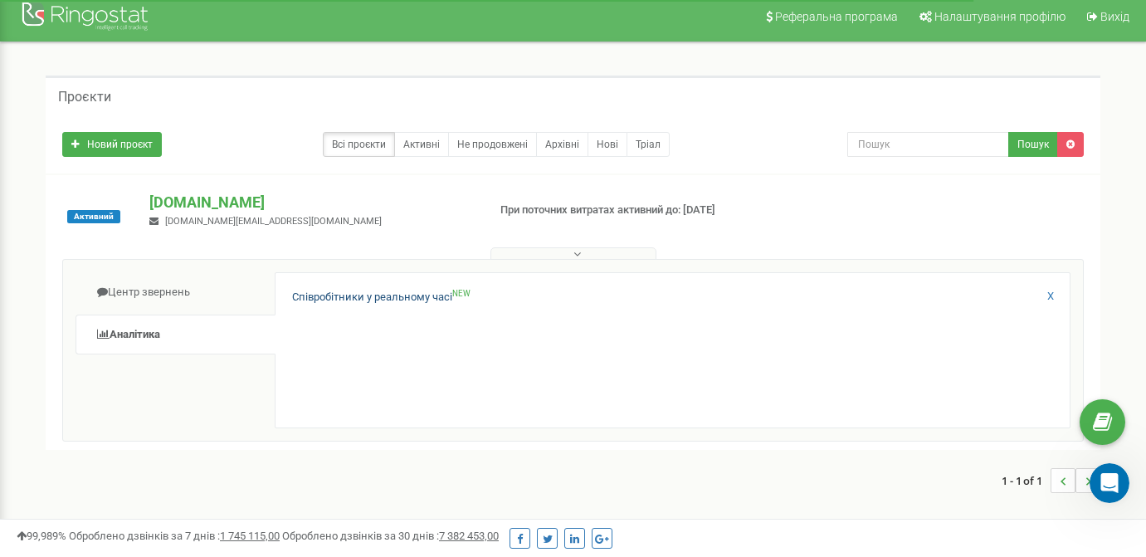
click at [380, 293] on link "Співробітники у реальному часі NEW" at bounding box center [381, 298] width 178 height 16
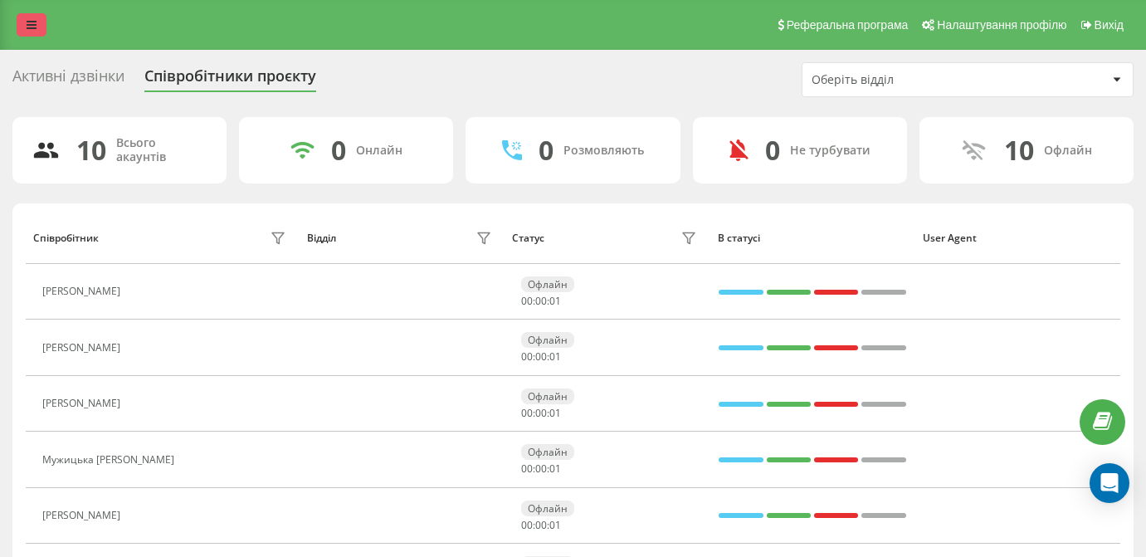
click at [25, 24] on link at bounding box center [32, 24] width 30 height 23
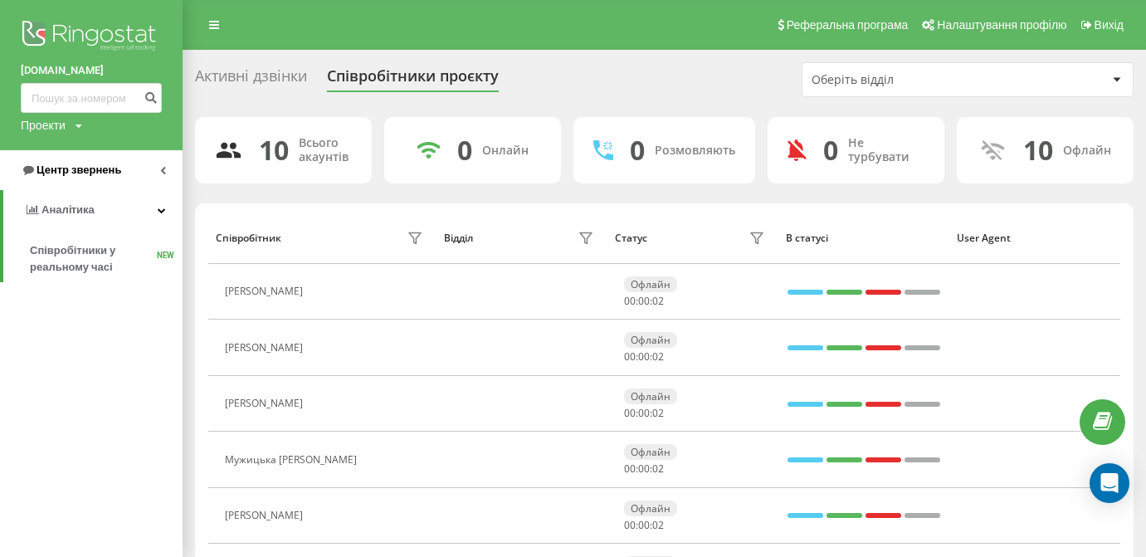
click at [66, 179] on link "Центр звернень" at bounding box center [91, 170] width 183 height 40
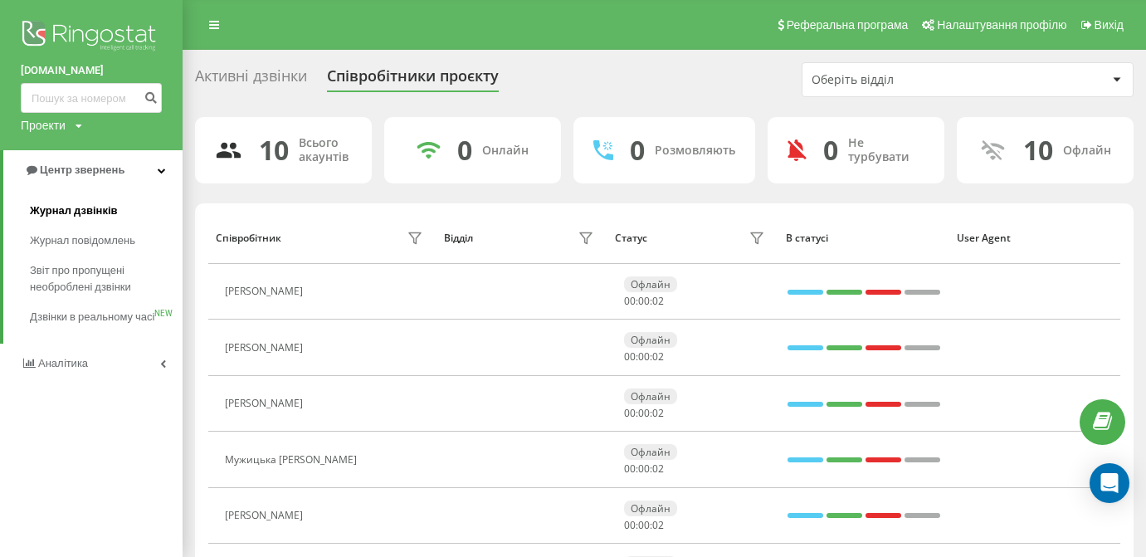
click at [66, 196] on link "Журнал дзвінків" at bounding box center [106, 211] width 153 height 30
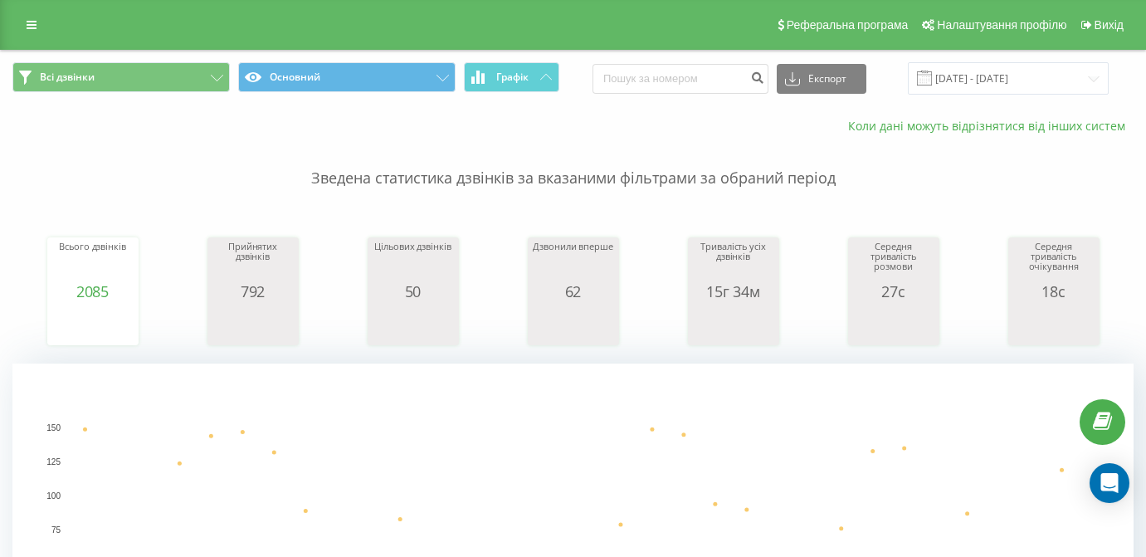
scroll to position [37, 0]
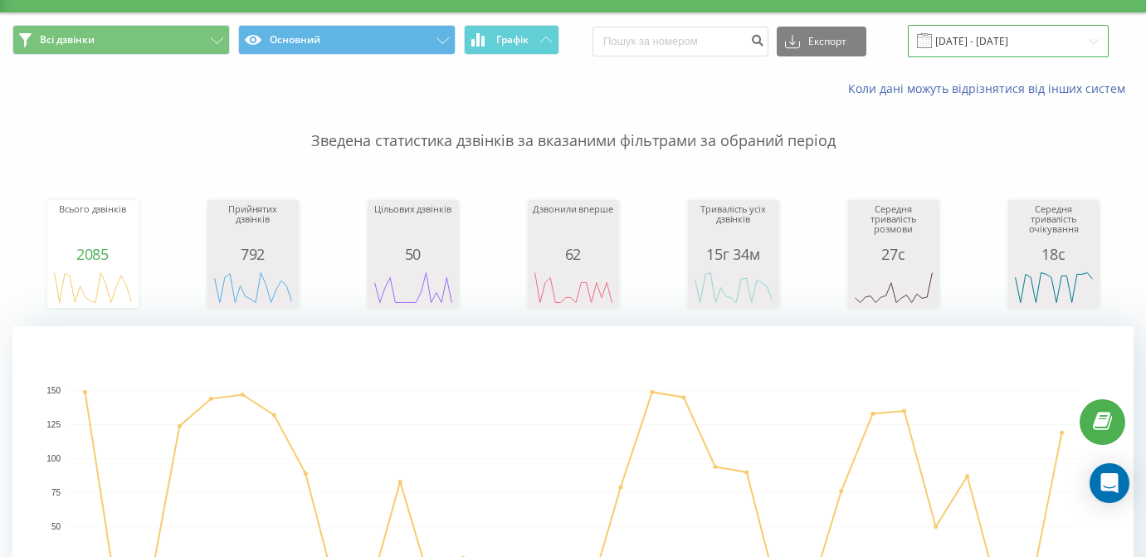
click at [958, 55] on input "22.08.2025 - 22.09.2025" at bounding box center [1008, 41] width 201 height 32
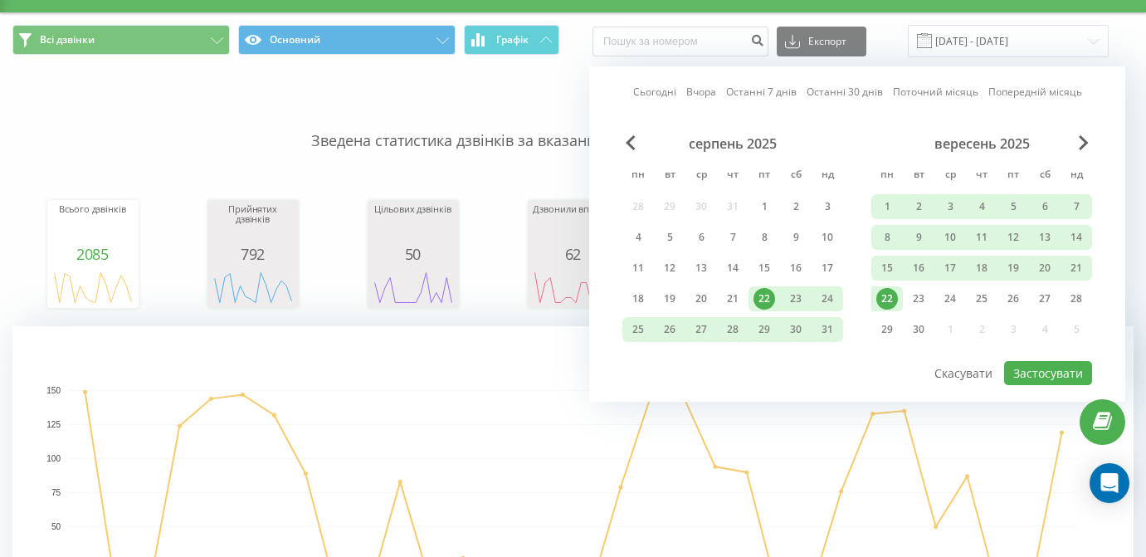
click at [889, 305] on div "22" at bounding box center [887, 299] width 22 height 22
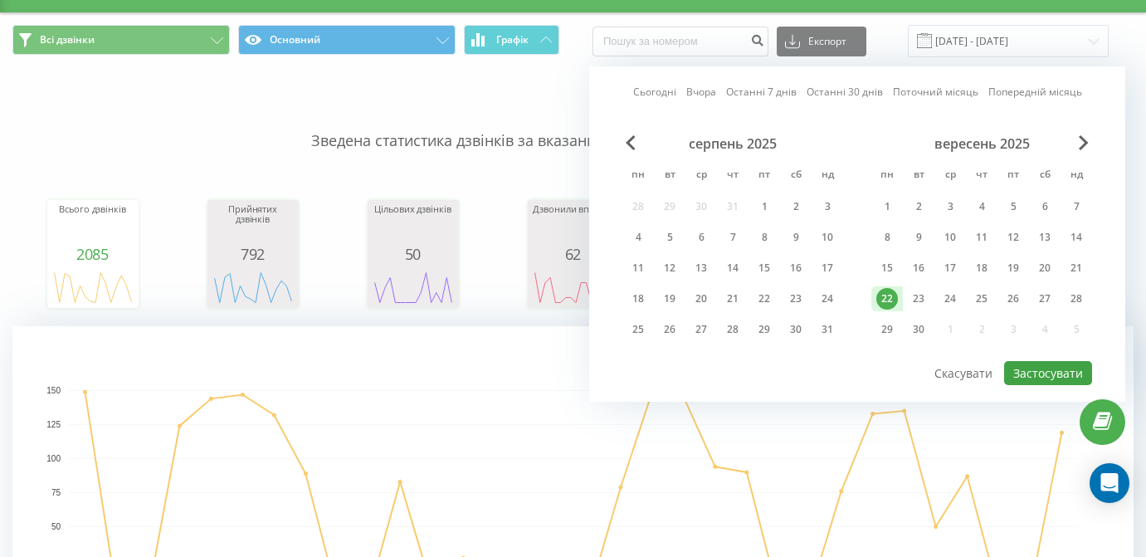
click at [1042, 385] on button "Застосувати" at bounding box center [1048, 373] width 88 height 24
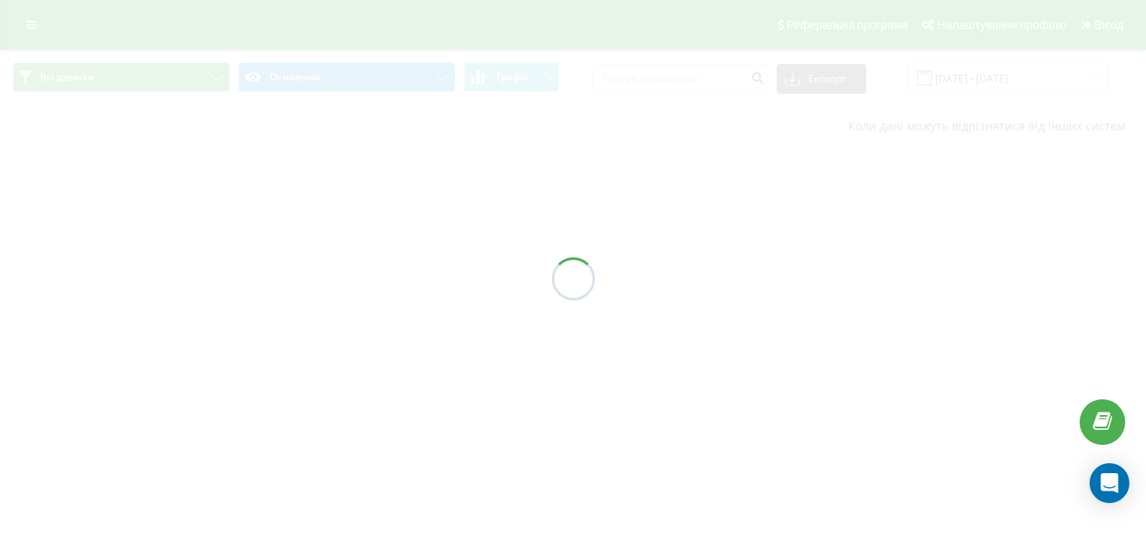
type input "22.09.2025 - 22.09.2025"
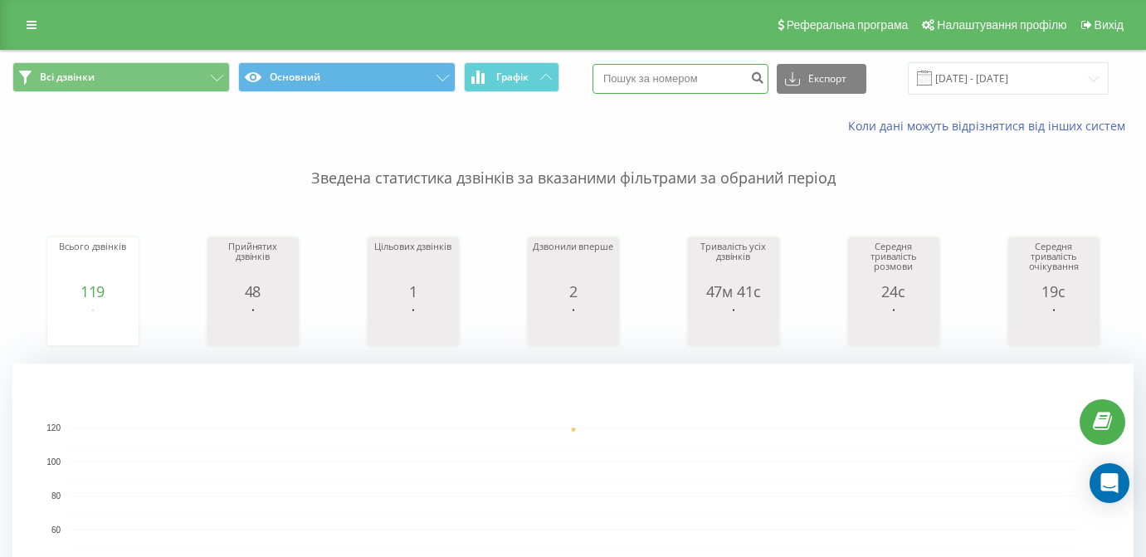
click at [705, 94] on input at bounding box center [680, 79] width 176 height 30
paste input "050 444 20 47"
type input "050 444 20 47"
click at [831, 88] on button "Експорт" at bounding box center [822, 79] width 90 height 30
click at [909, 439] on rect "A chart." at bounding box center [572, 529] width 1121 height 332
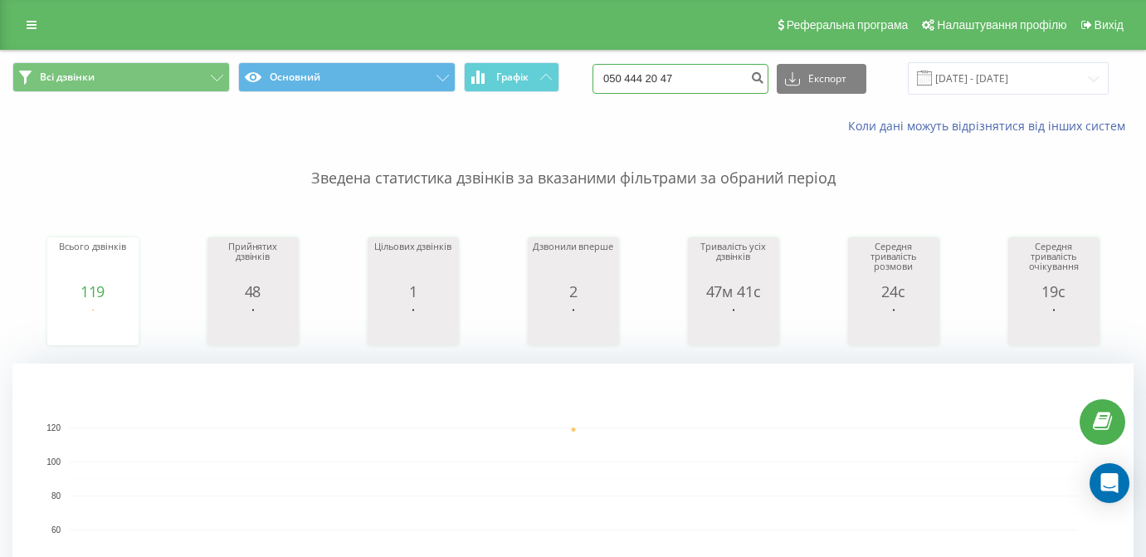
click at [724, 94] on input "050 444 20 47" at bounding box center [680, 79] width 176 height 30
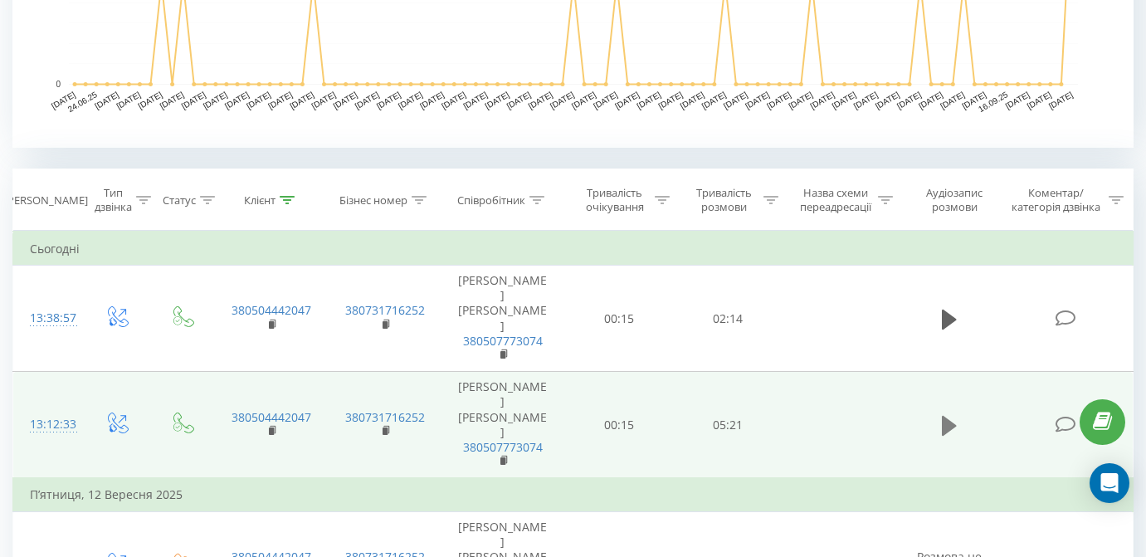
click at [944, 422] on icon at bounding box center [949, 426] width 15 height 20
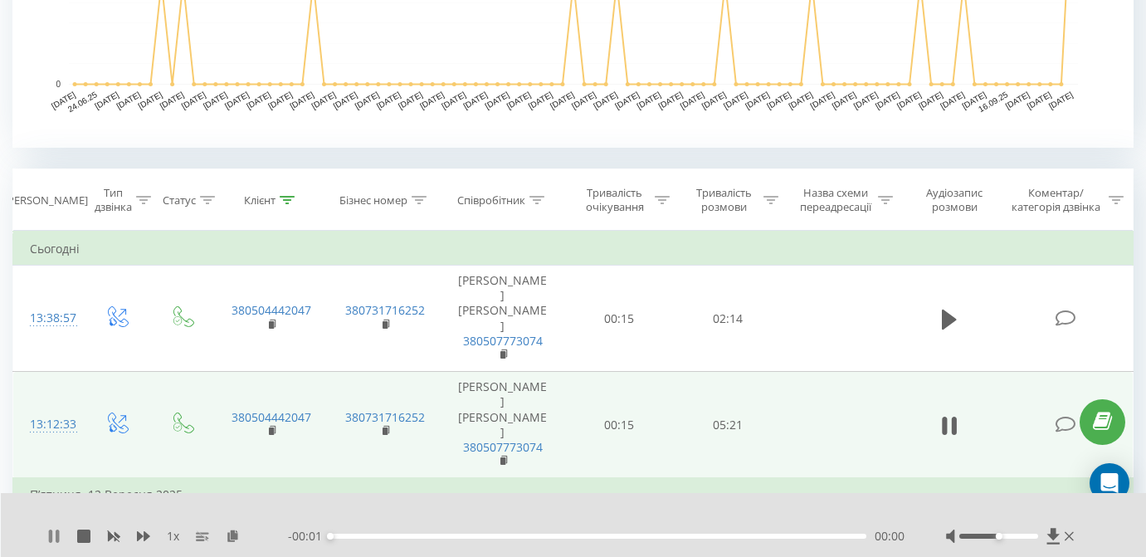
click at [55, 537] on icon at bounding box center [53, 535] width 13 height 13
click at [229, 548] on div "1 x - 00:01 00:00 00:00" at bounding box center [574, 525] width 1146 height 64
click at [231, 541] on icon at bounding box center [233, 535] width 14 height 12
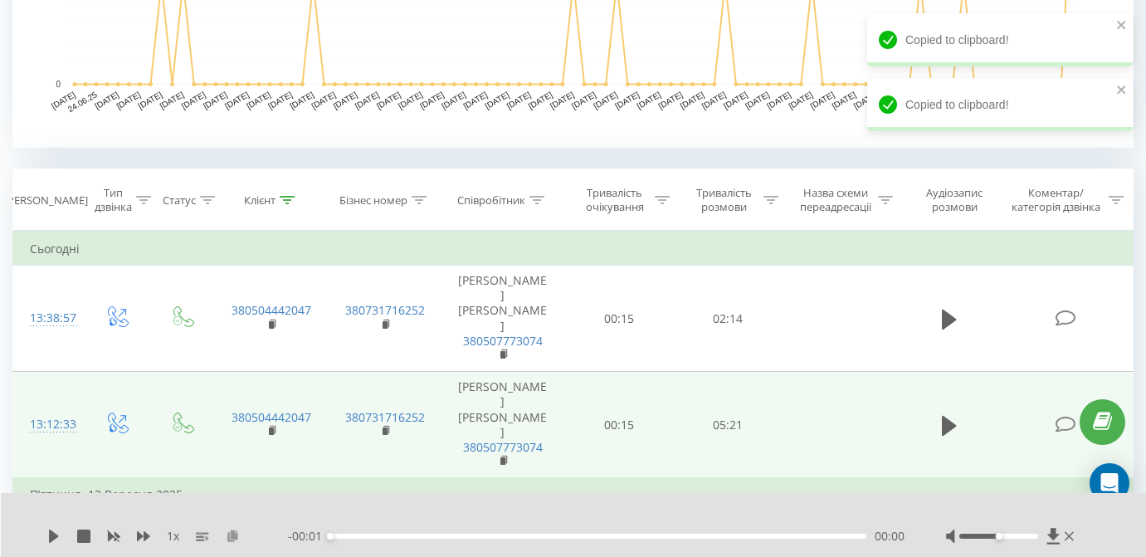
click at [231, 541] on icon at bounding box center [233, 535] width 14 height 12
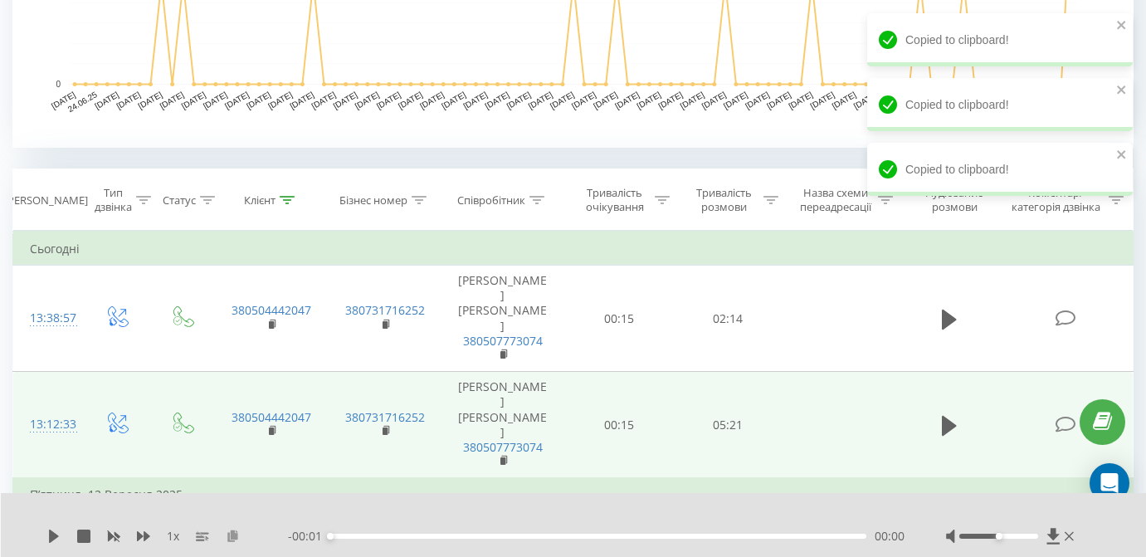
click at [231, 541] on icon at bounding box center [233, 535] width 14 height 12
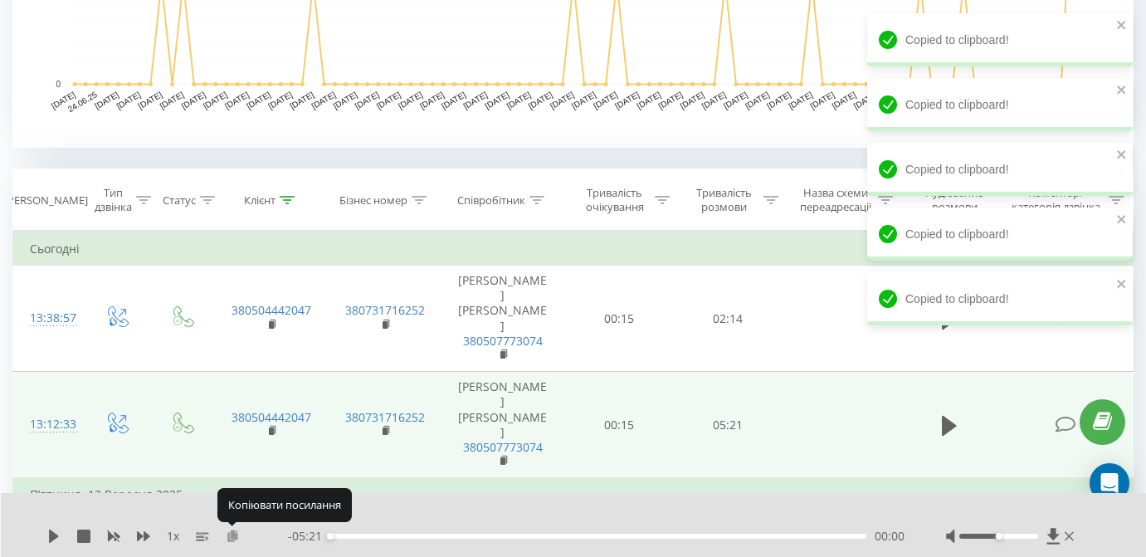
click at [231, 541] on icon at bounding box center [233, 535] width 14 height 12
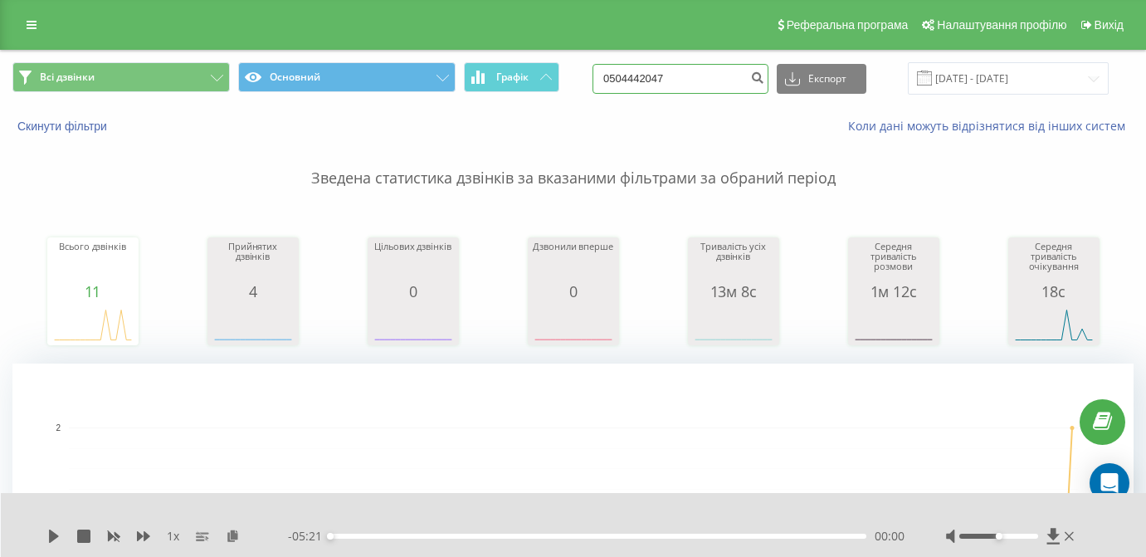
click at [690, 94] on input "0504442047" at bounding box center [680, 79] width 176 height 30
click at [764, 80] on icon "submit" at bounding box center [757, 76] width 14 height 10
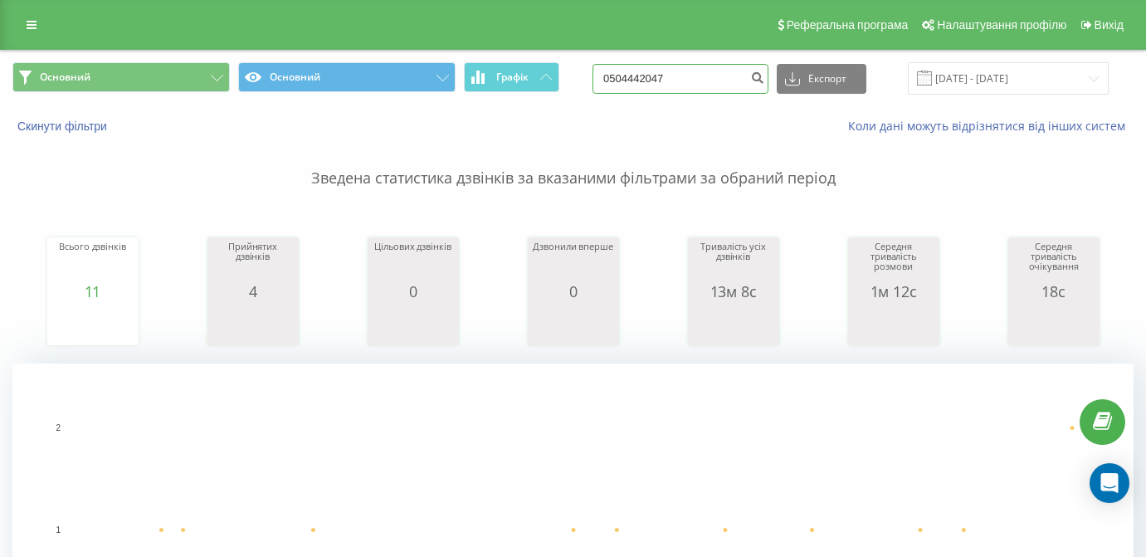
click at [755, 75] on input "0504442047" at bounding box center [680, 79] width 176 height 30
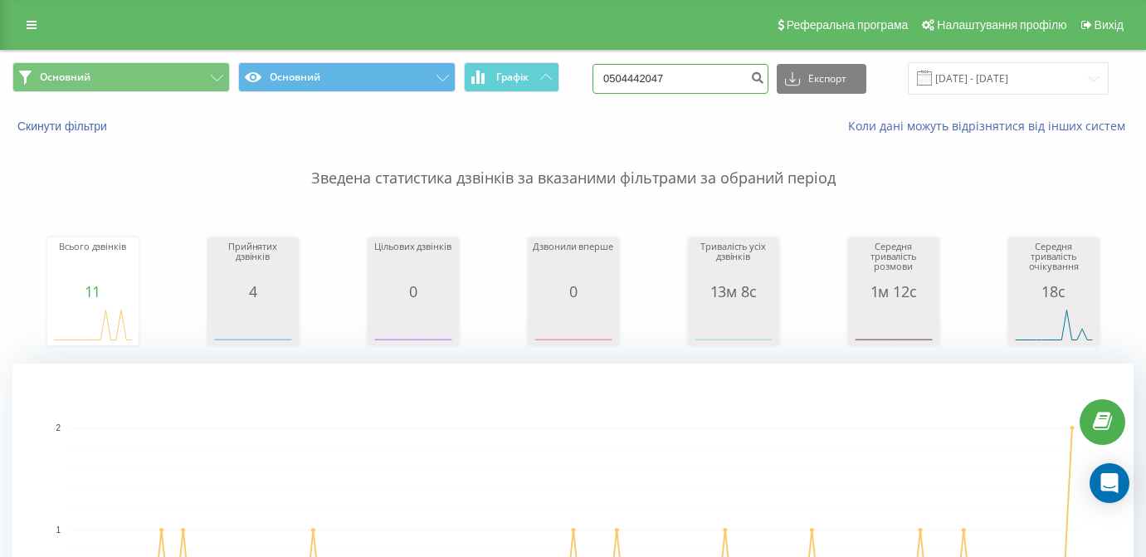
click at [755, 75] on input "0504442047" at bounding box center [680, 79] width 176 height 30
click at [793, 137] on p "Зведена статистика дзвінків за вказаними фільтрами за обраний період" at bounding box center [572, 161] width 1121 height 55
click at [764, 78] on icon "submit" at bounding box center [757, 76] width 14 height 10
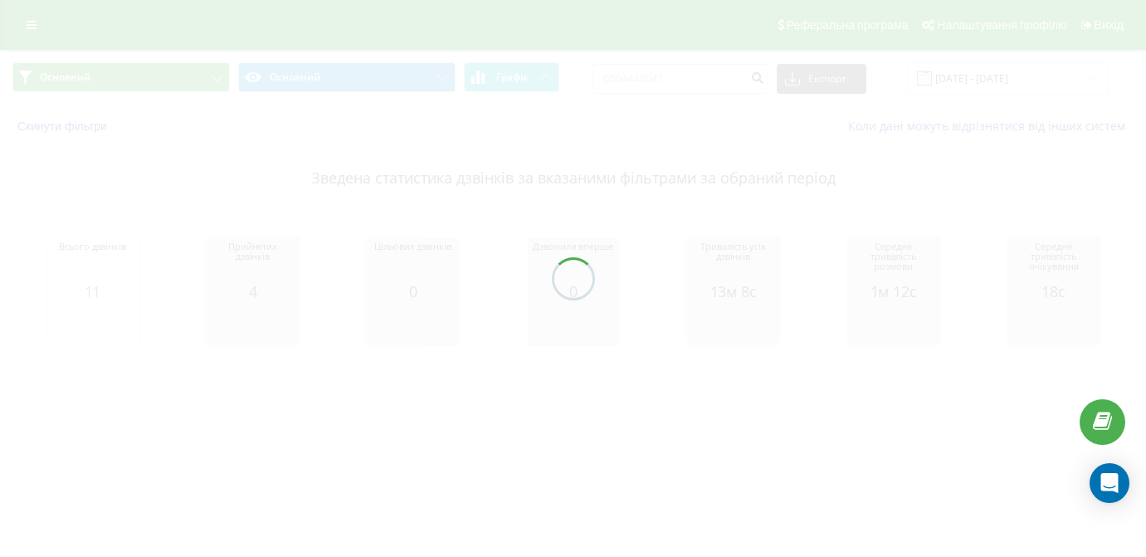
click at [695, 77] on div at bounding box center [573, 278] width 1146 height 557
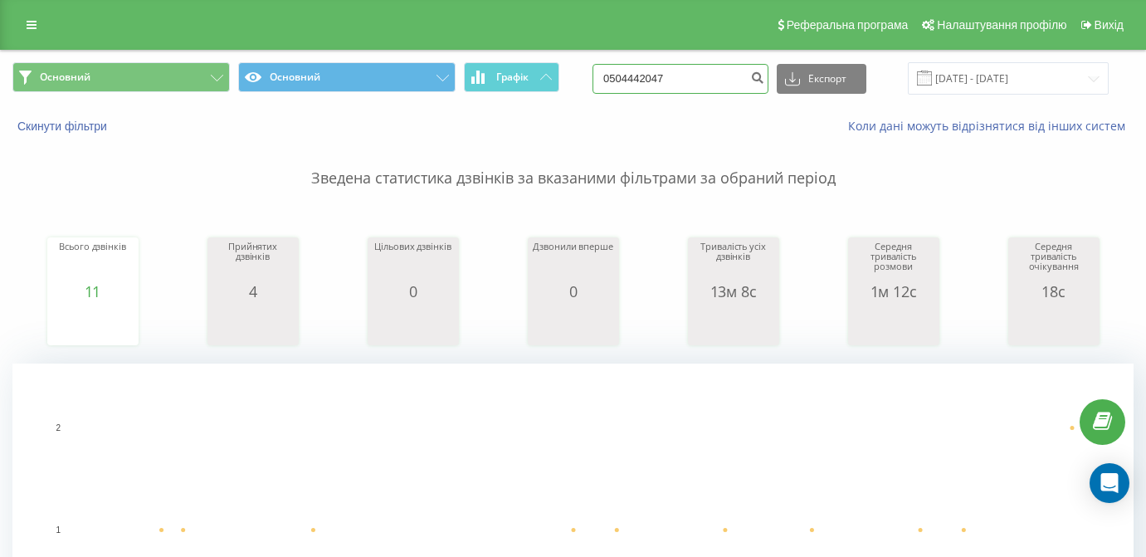
click at [700, 89] on input "0504442047" at bounding box center [680, 79] width 176 height 30
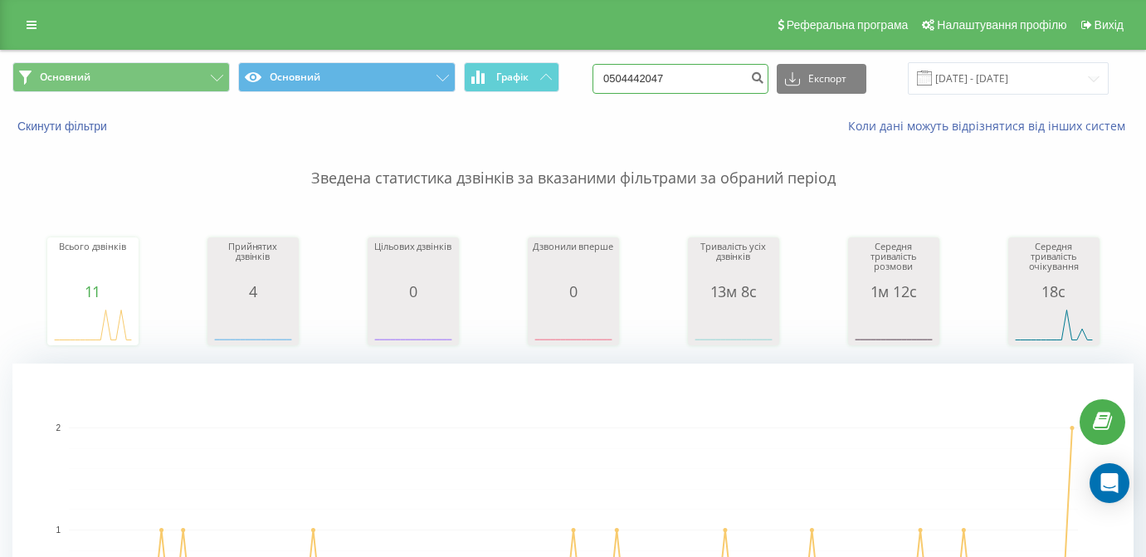
click at [700, 89] on input "0504442047" at bounding box center [680, 79] width 176 height 30
click at [27, 38] on div "Реферальна програма Налаштування профілю Вихід" at bounding box center [573, 25] width 1146 height 50
click at [29, 35] on link at bounding box center [32, 24] width 30 height 23
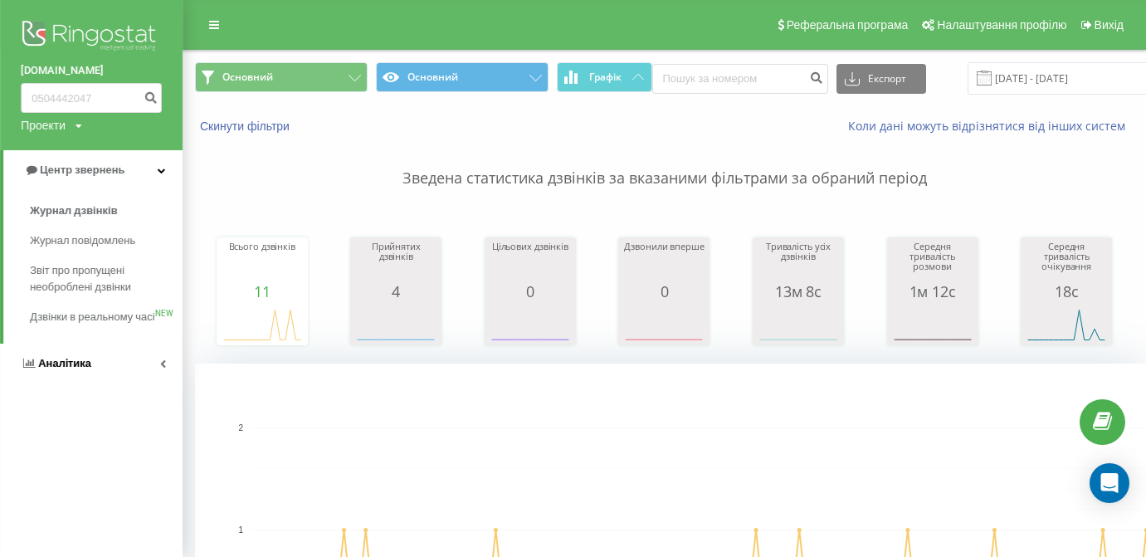
click at [90, 378] on link "Аналiтика" at bounding box center [91, 364] width 183 height 40
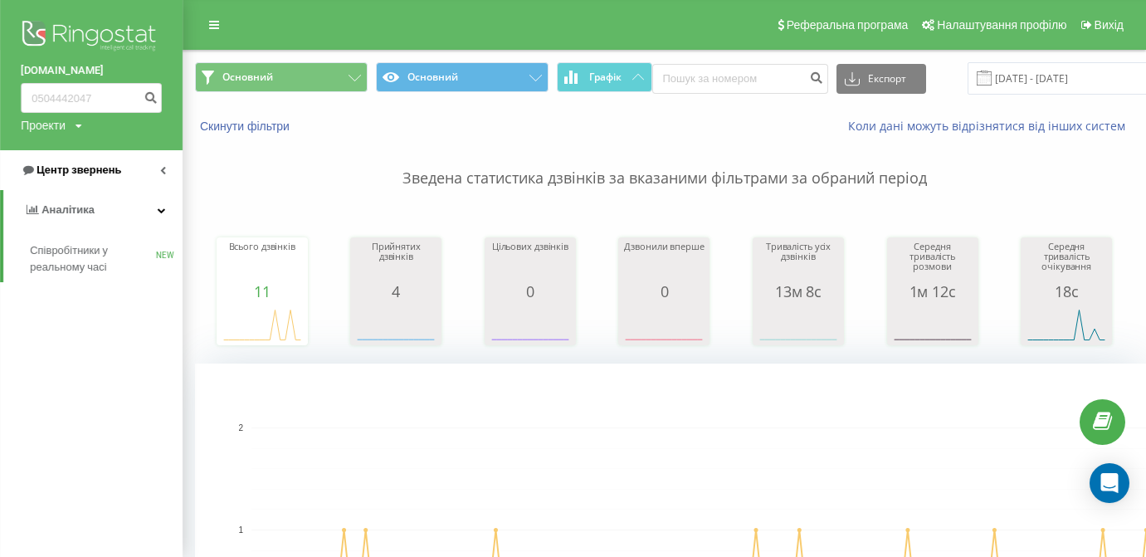
click at [108, 165] on span "Центр звернень" at bounding box center [79, 169] width 85 height 12
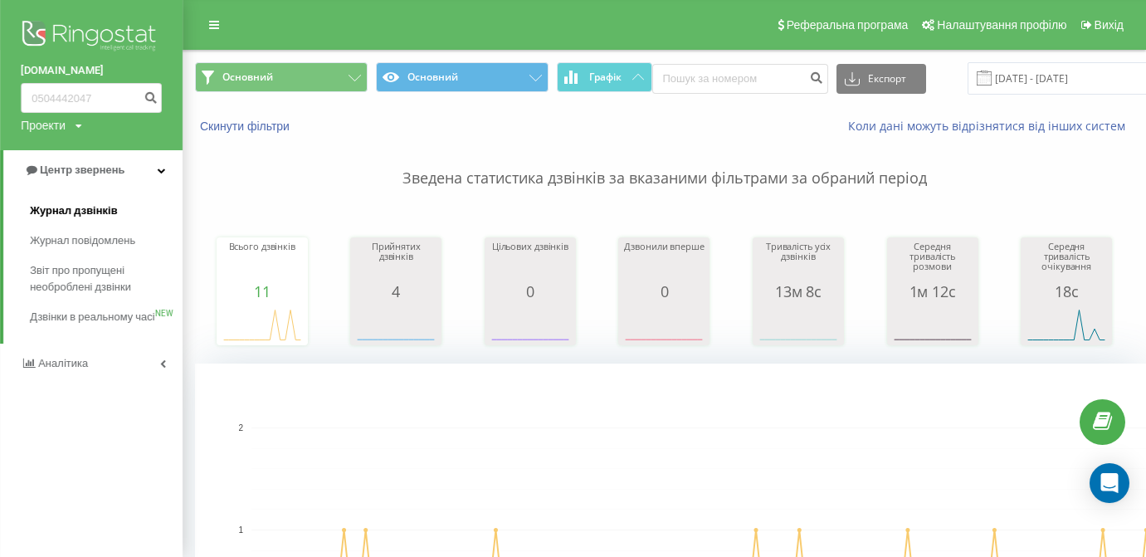
click at [95, 206] on span "Журнал дзвінків" at bounding box center [74, 210] width 88 height 17
click at [105, 107] on input "0504442047" at bounding box center [91, 98] width 141 height 30
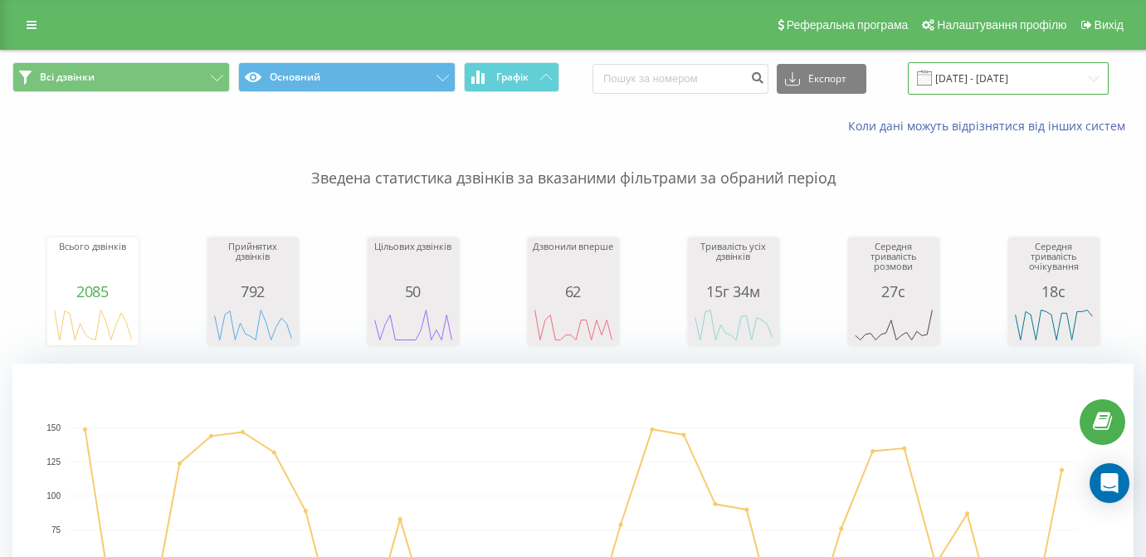
click at [1026, 95] on input "[DATE] - [DATE]" at bounding box center [1008, 78] width 201 height 32
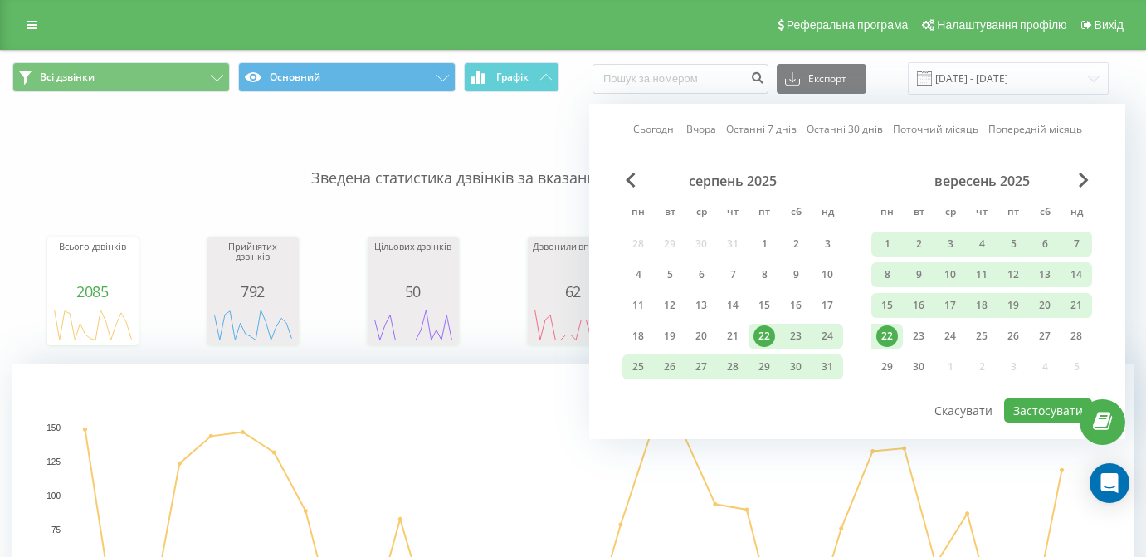
click at [885, 347] on div "22" at bounding box center [887, 336] width 22 height 22
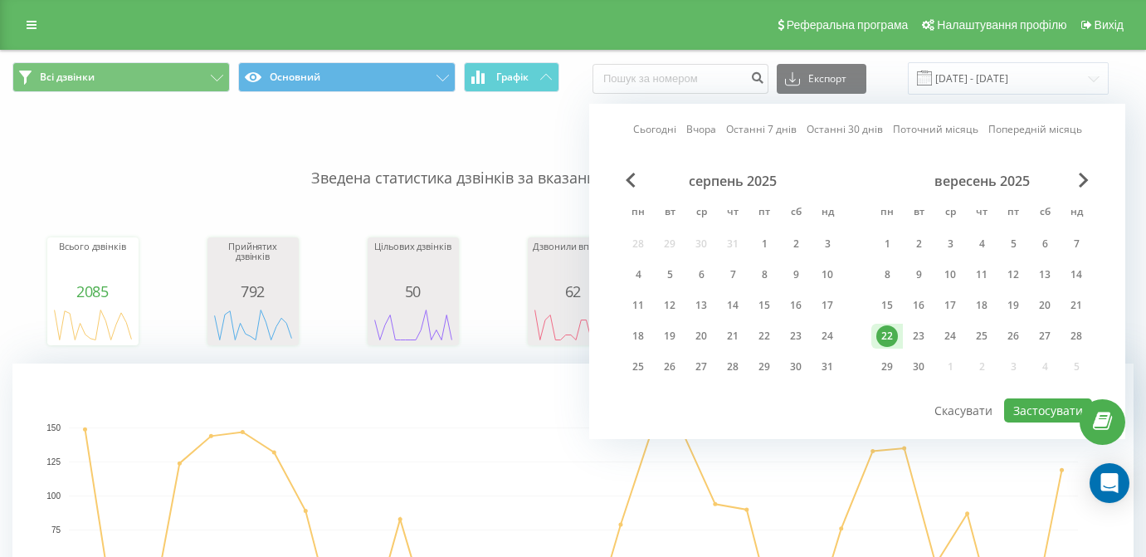
click at [1054, 436] on div "Сьогодні Вчора Останні 7 днів Останні 30 днів Поточний місяць Попередній місяць…" at bounding box center [857, 271] width 536 height 335
click at [1054, 422] on button "Застосувати" at bounding box center [1048, 410] width 88 height 24
type input "[DATE] - [DATE]"
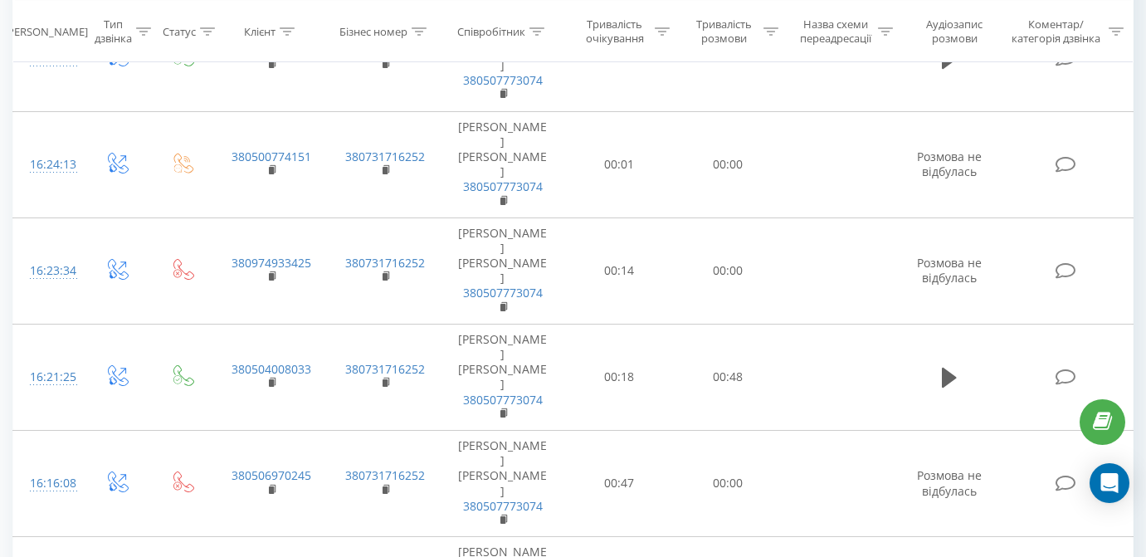
scroll to position [2593, 0]
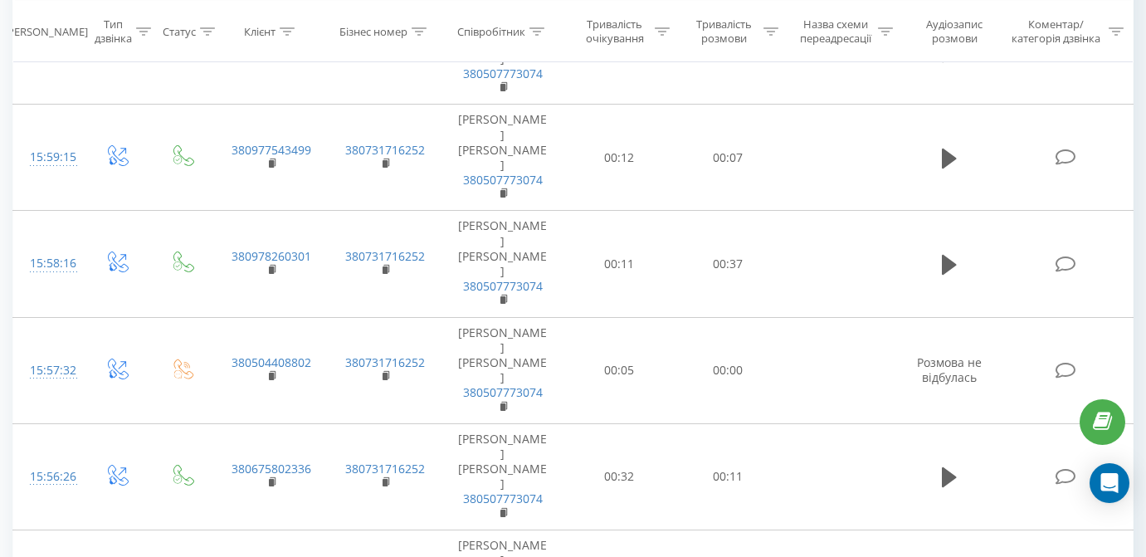
scroll to position [9287, 0]
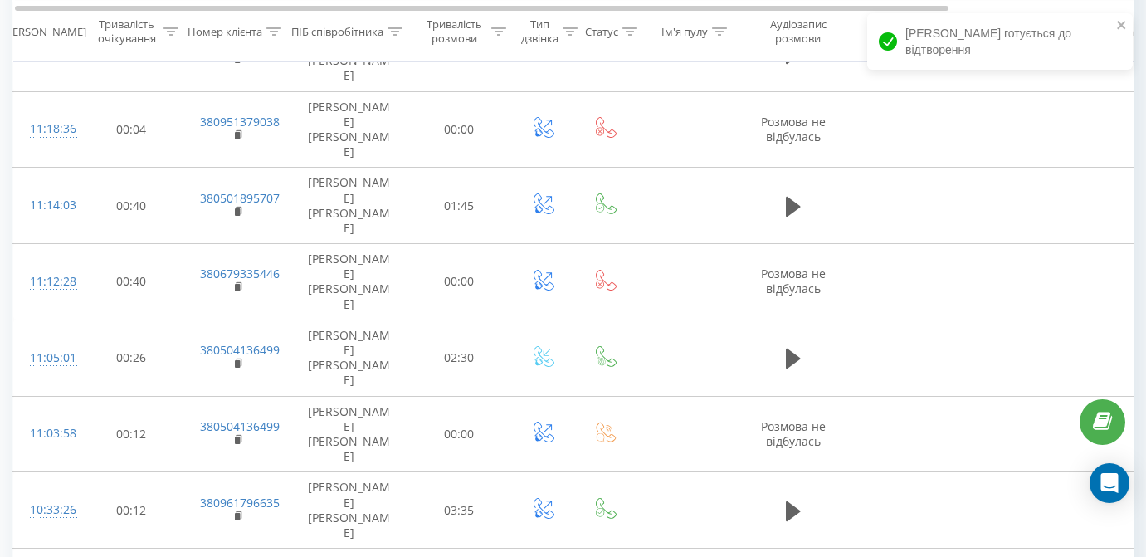
scroll to position [0, 2]
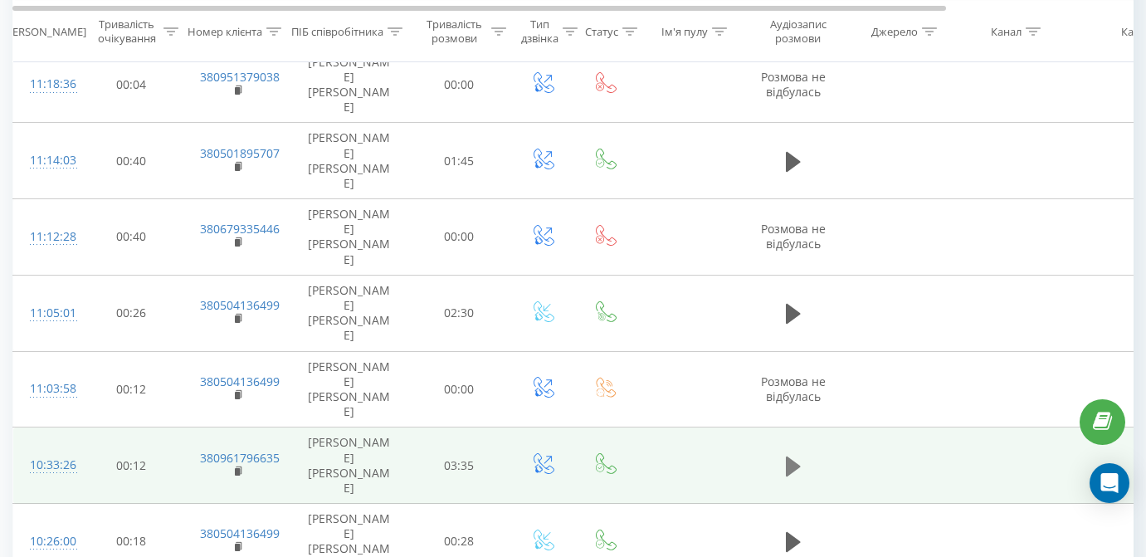
click at [784, 454] on button at bounding box center [793, 466] width 25 height 25
